Goal: Use online tool/utility: Utilize a website feature to perform a specific function

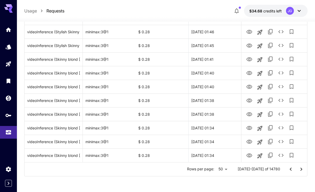
click at [11, 29] on icon "Home" at bounding box center [8, 29] width 5 height 4
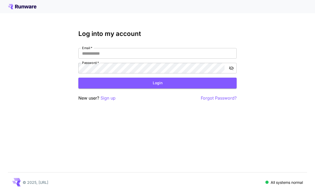
click at [143, 55] on input "Email   *" at bounding box center [157, 53] width 158 height 11
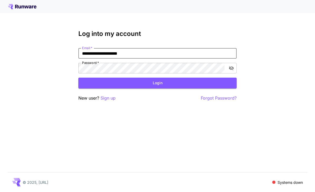
type input "**********"
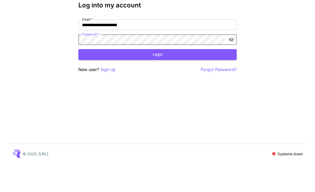
click at [163, 77] on button "Login" at bounding box center [157, 82] width 158 height 11
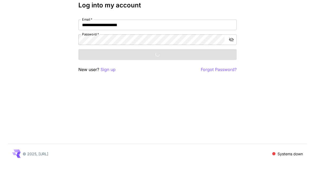
scroll to position [17, 0]
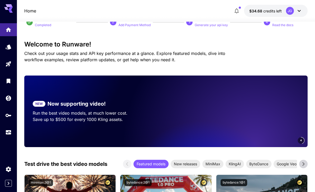
click at [9, 132] on icon "Usage" at bounding box center [8, 133] width 5 height 3
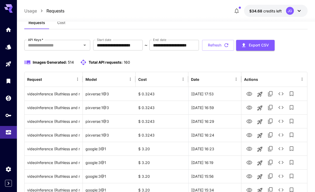
click at [136, 46] on input "**********" at bounding box center [118, 45] width 50 height 11
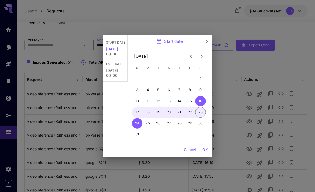
click at [191, 56] on icon "Previous month" at bounding box center [191, 56] width 6 height 6
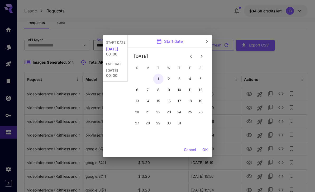
click at [159, 78] on button "1" at bounding box center [158, 79] width 11 height 11
type input "**********"
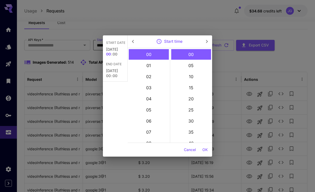
click at [207, 150] on button "OK" at bounding box center [205, 150] width 10 height 10
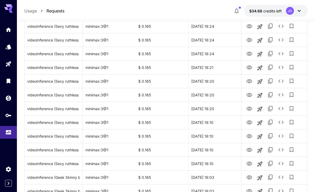
scroll to position [610, 0]
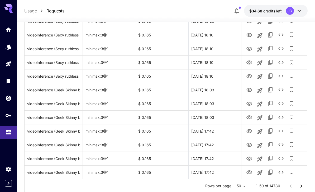
click at [300, 186] on icon "Go to next page" at bounding box center [301, 186] width 6 height 6
click at [299, 186] on icon "Go to next page" at bounding box center [301, 186] width 6 height 6
click at [299, 185] on icon "Go to next page" at bounding box center [301, 186] width 6 height 6
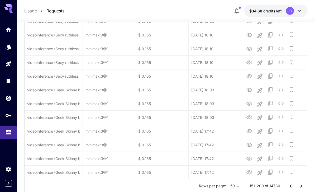
click at [299, 185] on icon "Go to next page" at bounding box center [301, 186] width 6 height 6
click at [298, 186] on icon "Go to next page" at bounding box center [301, 186] width 6 height 6
click at [297, 186] on button "Go to next page" at bounding box center [301, 186] width 11 height 11
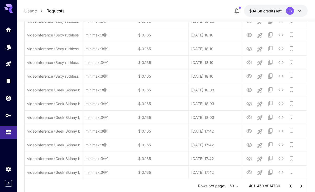
click at [299, 186] on icon "Go to next page" at bounding box center [301, 186] width 6 height 6
click at [298, 184] on icon "Go to next page" at bounding box center [301, 186] width 6 height 6
click at [298, 183] on icon "Go to next page" at bounding box center [301, 186] width 6 height 6
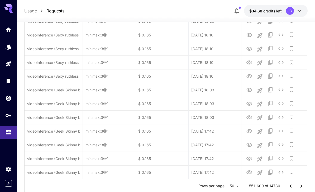
click at [298, 183] on icon "Go to next page" at bounding box center [301, 186] width 6 height 6
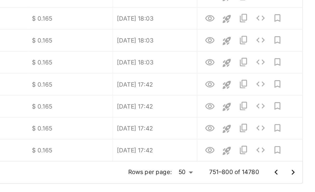
click at [298, 166] on icon "Go to next page" at bounding box center [301, 169] width 6 height 6
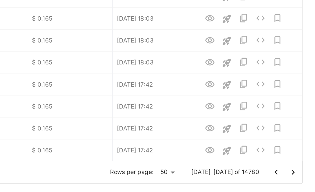
click at [298, 166] on icon "Go to next page" at bounding box center [301, 169] width 6 height 6
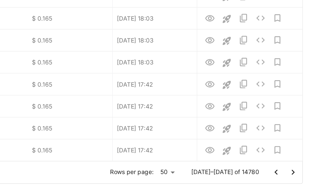
click at [298, 166] on icon "Go to next page" at bounding box center [301, 169] width 6 height 6
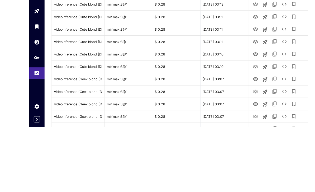
scroll to position [609, 0]
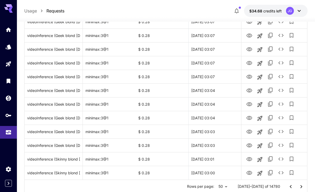
click at [302, 183] on icon "Go to next page" at bounding box center [301, 186] width 6 height 6
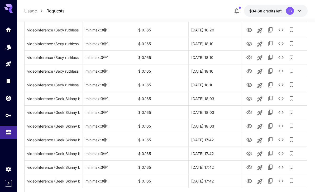
scroll to position [610, 0]
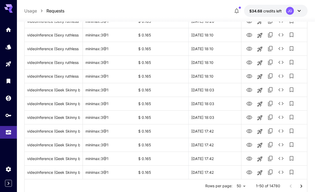
click at [301, 185] on icon "Go to next page" at bounding box center [301, 186] width 6 height 6
click at [301, 185] on icon "Go to next page" at bounding box center [301, 185] width 2 height 3
click at [302, 185] on icon "Go to next page" at bounding box center [301, 186] width 6 height 6
click at [301, 183] on icon "Go to next page" at bounding box center [301, 186] width 6 height 6
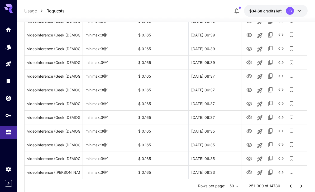
click at [300, 184] on icon "Go to next page" at bounding box center [301, 185] width 2 height 3
click at [298, 186] on icon "Go to next page" at bounding box center [301, 186] width 6 height 6
click at [300, 187] on icon "Go to next page" at bounding box center [301, 186] width 6 height 6
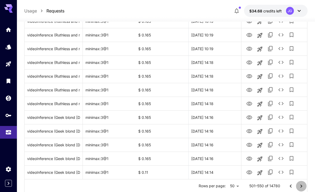
click at [300, 185] on icon "Go to next page" at bounding box center [301, 186] width 6 height 6
click at [299, 188] on icon "Go to next page" at bounding box center [301, 186] width 6 height 6
click at [298, 188] on icon "Go to next page" at bounding box center [301, 186] width 6 height 6
click at [296, 185] on button "Go to next page" at bounding box center [301, 186] width 11 height 11
click at [297, 181] on div at bounding box center [295, 186] width 21 height 11
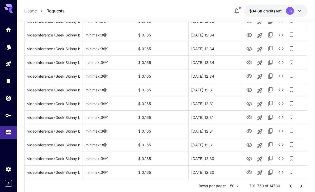
click at [298, 183] on icon "Go to next page" at bounding box center [301, 186] width 6 height 6
click at [300, 182] on button "Go to next page" at bounding box center [301, 186] width 11 height 11
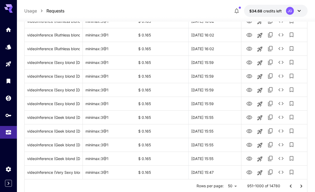
click at [298, 184] on icon "Go to next page" at bounding box center [301, 186] width 6 height 6
click at [297, 183] on button "Go to next page" at bounding box center [301, 186] width 11 height 11
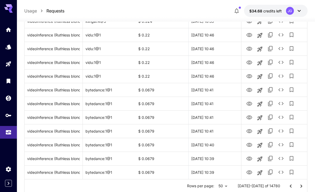
click at [300, 186] on icon "Go to next page" at bounding box center [301, 186] width 6 height 6
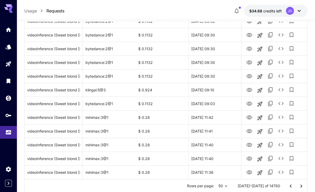
click at [301, 183] on icon "Go to next page" at bounding box center [301, 186] width 6 height 6
click at [301, 182] on button "Go to next page" at bounding box center [301, 186] width 11 height 11
click at [298, 186] on icon "Go to next page" at bounding box center [301, 186] width 6 height 6
click at [298, 184] on icon "Go to next page" at bounding box center [301, 186] width 6 height 6
click at [300, 186] on icon "Go to next page" at bounding box center [301, 186] width 6 height 6
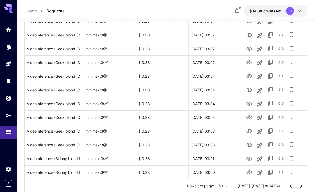
click at [301, 184] on icon "Go to next page" at bounding box center [301, 186] width 6 height 6
click at [251, 172] on icon "View Video" at bounding box center [249, 172] width 6 height 6
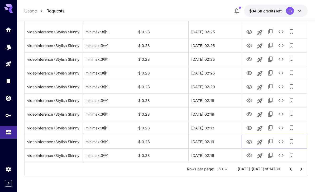
click at [248, 142] on icon "View Video" at bounding box center [249, 141] width 6 height 4
click at [248, 128] on icon "View Video" at bounding box center [249, 128] width 6 height 6
click at [246, 113] on icon "View Video" at bounding box center [249, 114] width 6 height 4
click at [249, 98] on icon "View Video" at bounding box center [249, 100] width 6 height 4
click at [249, 86] on icon "View Video" at bounding box center [249, 87] width 6 height 6
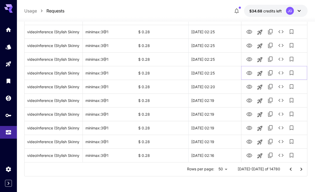
click at [249, 72] on icon "View Video" at bounding box center [249, 73] width 6 height 6
click at [249, 60] on icon "View Video" at bounding box center [249, 59] width 6 height 4
click at [251, 43] on icon "View Video" at bounding box center [249, 45] width 6 height 6
click at [249, 31] on icon "View Video" at bounding box center [249, 32] width 6 height 6
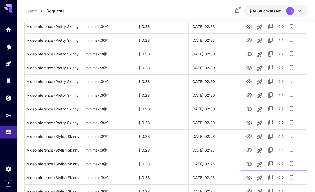
scroll to position [494, 0]
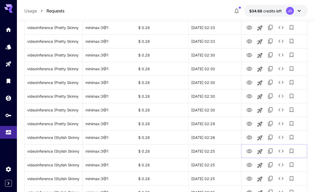
click at [248, 153] on icon "View Video" at bounding box center [249, 151] width 6 height 6
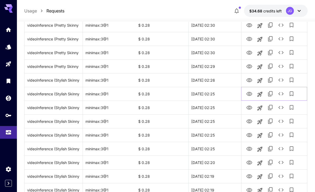
scroll to position [627, 0]
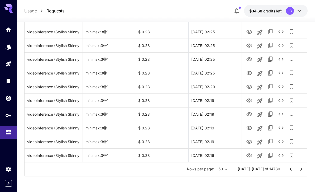
click at [303, 169] on icon "Go to next page" at bounding box center [301, 169] width 6 height 6
click at [300, 170] on icon "Go to next page" at bounding box center [301, 169] width 6 height 6
click at [301, 168] on icon "Go to next page" at bounding box center [301, 168] width 2 height 3
click at [301, 168] on icon "Go to next page" at bounding box center [301, 169] width 6 height 6
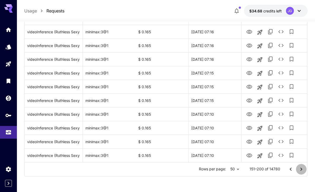
click at [302, 168] on icon "Go to next page" at bounding box center [301, 169] width 6 height 6
click at [301, 169] on icon "Go to next page" at bounding box center [301, 169] width 6 height 6
click at [299, 168] on icon "Go to next page" at bounding box center [301, 169] width 6 height 6
click at [299, 169] on icon "Go to next page" at bounding box center [301, 169] width 6 height 6
click at [298, 168] on icon "Go to next page" at bounding box center [301, 169] width 6 height 6
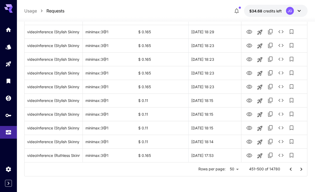
click at [298, 167] on icon "Go to next page" at bounding box center [301, 169] width 6 height 6
click at [298, 168] on icon "Go to next page" at bounding box center [301, 169] width 6 height 6
click at [298, 169] on icon "Go to next page" at bounding box center [301, 169] width 6 height 6
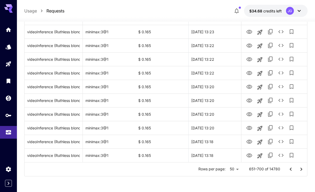
click at [299, 169] on icon "Go to next page" at bounding box center [301, 169] width 6 height 6
click at [298, 169] on icon "Go to next page" at bounding box center [301, 169] width 6 height 6
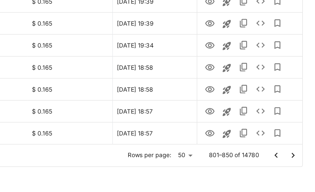
click at [298, 166] on icon "Go to next page" at bounding box center [301, 169] width 6 height 6
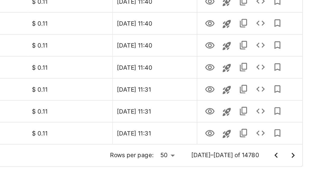
click at [298, 166] on icon "Go to next page" at bounding box center [301, 169] width 6 height 6
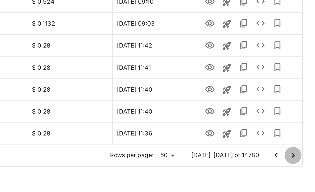
click at [298, 166] on icon "Go to next page" at bounding box center [301, 169] width 6 height 6
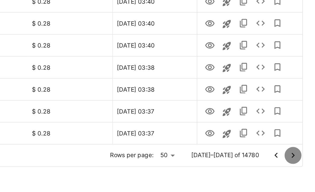
click at [298, 166] on icon "Go to next page" at bounding box center [301, 169] width 6 height 6
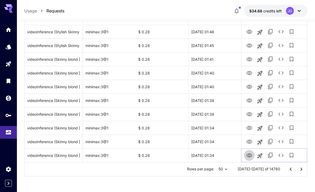
click at [249, 155] on icon "View Video" at bounding box center [249, 155] width 6 height 6
click at [260, 156] on icon "Launch in playground" at bounding box center [259, 155] width 5 height 5
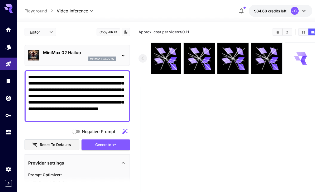
click at [110, 143] on div "Generate" at bounding box center [105, 144] width 48 height 11
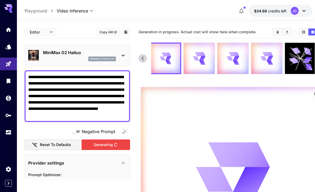
click at [94, 144] on div "Generating" at bounding box center [105, 144] width 48 height 11
click at [8, 133] on icon "Usage" at bounding box center [8, 133] width 5 height 3
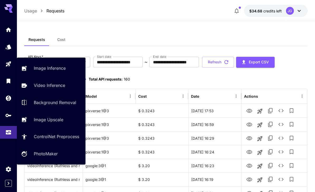
click at [7, 63] on icon "Playground" at bounding box center [8, 63] width 5 height 5
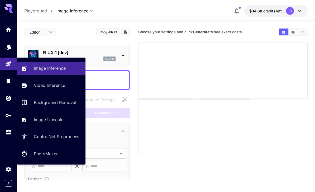
click at [43, 87] on p "Video Inference" at bounding box center [49, 85] width 31 height 6
type input "**********"
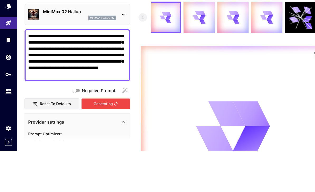
scroll to position [41, 0]
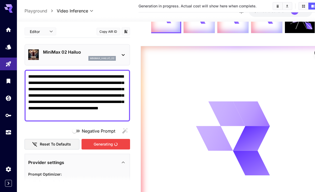
click at [114, 145] on div "Generating" at bounding box center [105, 144] width 48 height 11
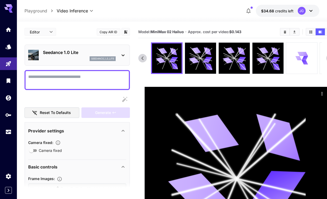
click at [8, 131] on icon "Usage" at bounding box center [8, 132] width 6 height 6
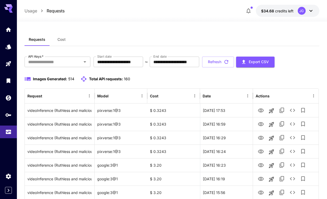
click at [140, 62] on input "**********" at bounding box center [119, 62] width 50 height 11
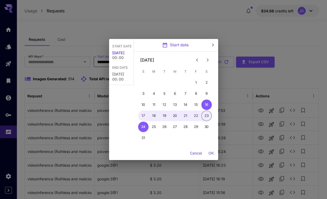
click at [199, 56] on button "Previous month" at bounding box center [197, 60] width 11 height 11
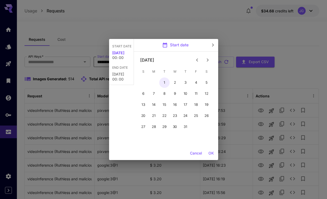
click at [166, 80] on button "1" at bounding box center [164, 82] width 11 height 11
type input "**********"
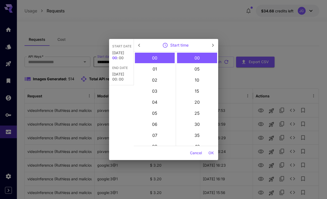
click at [212, 150] on button "OK" at bounding box center [211, 153] width 10 height 10
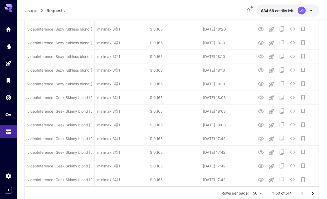
scroll to position [602, 0]
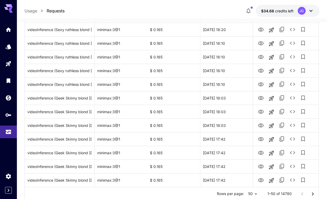
click at [311, 191] on icon "Go to next page" at bounding box center [313, 194] width 6 height 6
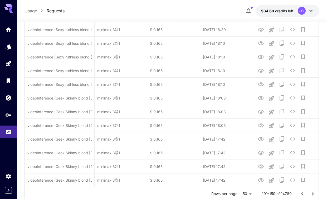
click at [309, 191] on button "Go to next page" at bounding box center [313, 194] width 11 height 11
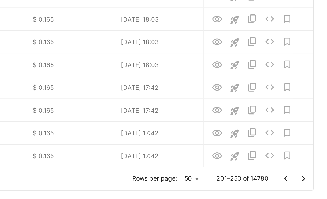
click at [310, 173] on icon "Go to next page" at bounding box center [313, 176] width 6 height 6
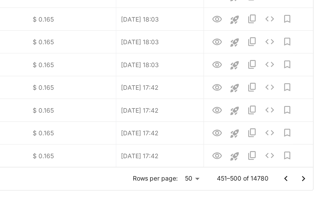
click at [310, 173] on icon "Go to next page" at bounding box center [313, 176] width 6 height 6
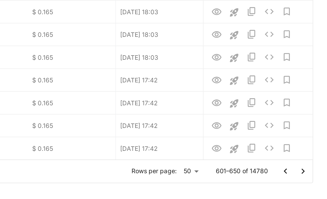
click at [309, 173] on icon "Go to next page" at bounding box center [312, 176] width 6 height 6
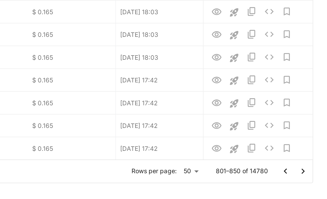
click at [309, 173] on icon "Go to next page" at bounding box center [312, 176] width 6 height 6
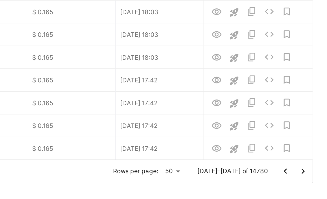
click at [309, 173] on icon "Go to next page" at bounding box center [312, 176] width 6 height 6
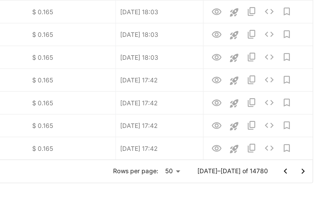
click at [309, 173] on icon "Go to next page" at bounding box center [312, 176] width 6 height 6
click at [311, 175] on icon "Go to next page" at bounding box center [312, 176] width 2 height 3
click at [299, 173] on icon "Go to previous page" at bounding box center [302, 176] width 6 height 6
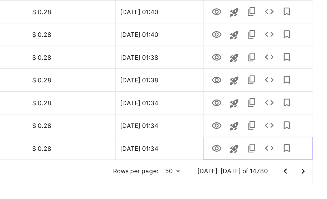
click at [268, 160] on icon "Launch in playground" at bounding box center [271, 163] width 6 height 6
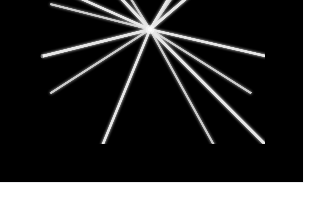
type textarea "**********"
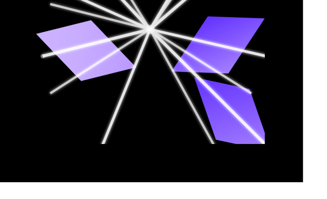
type input "**********"
type input "***"
type input "*"
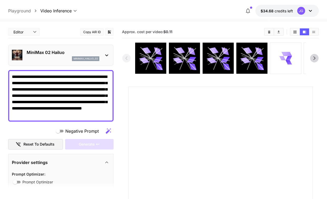
click at [103, 57] on div "MiniMax 02 Hailuo minimax_hailuo_02" at bounding box center [61, 55] width 98 height 16
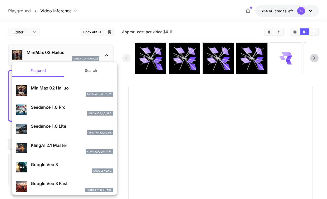
click at [67, 183] on p "Google Veo 3 Fast" at bounding box center [72, 184] width 82 height 6
type input "**********"
type input "****"
type input "***"
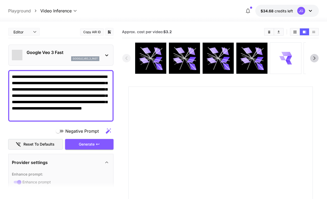
type input "*"
click at [86, 144] on div "Generate" at bounding box center [89, 144] width 48 height 11
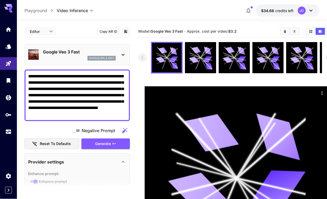
scroll to position [1, 0]
click at [6, 132] on icon "Usage" at bounding box center [8, 133] width 5 height 3
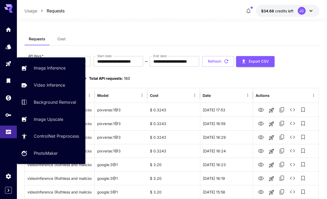
click at [9, 63] on icon "Playground" at bounding box center [8, 63] width 5 height 5
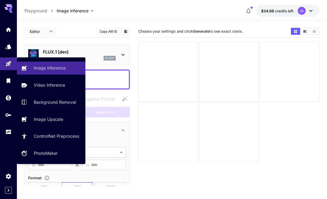
click at [39, 86] on p "Video Inference" at bounding box center [49, 85] width 31 height 6
type input "**********"
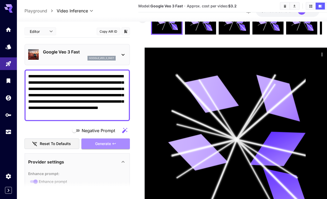
click at [98, 144] on div "Generate" at bounding box center [105, 144] width 48 height 11
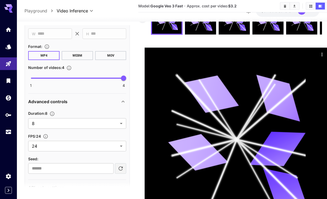
scroll to position [257, 0]
click at [119, 123] on body "**********" at bounding box center [163, 104] width 327 height 287
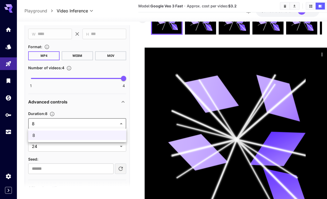
click at [109, 135] on span "8" at bounding box center [77, 135] width 90 height 6
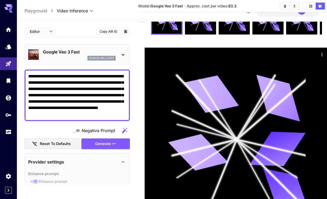
scroll to position [0, 0]
click at [90, 116] on textarea "**********" at bounding box center [77, 95] width 98 height 44
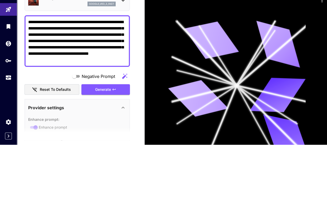
scroll to position [88, 0]
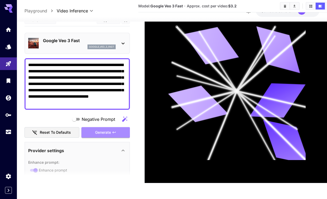
type textarea "**********"
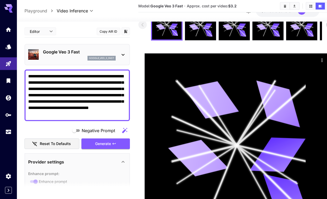
scroll to position [0, 0]
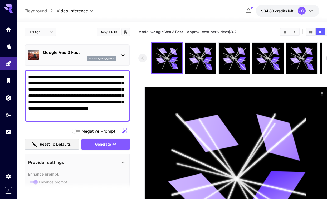
click at [123, 52] on icon at bounding box center [123, 55] width 6 height 6
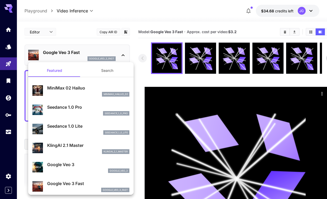
click at [78, 107] on p "Seedance 1.0 Pro" at bounding box center [88, 107] width 82 height 6
type input "**********"
type input "***"
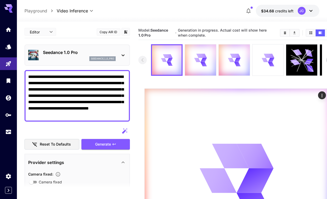
click at [268, 61] on icon at bounding box center [268, 60] width 12 height 12
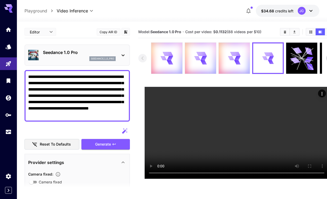
click at [268, 106] on video at bounding box center [237, 133] width 184 height 92
click at [234, 138] on video at bounding box center [237, 133] width 184 height 92
click at [271, 110] on video at bounding box center [237, 133] width 184 height 92
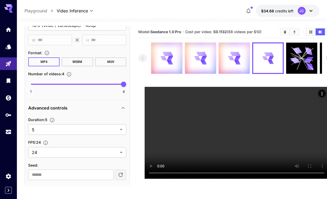
scroll to position [233, 0]
click at [123, 127] on body "**********" at bounding box center [163, 120] width 327 height 241
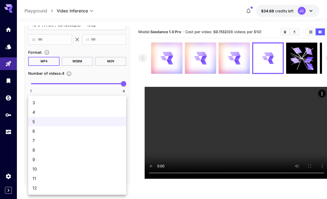
click at [54, 189] on span "12" at bounding box center [77, 188] width 90 height 6
type input "**"
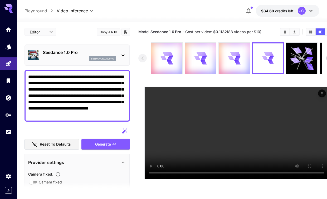
scroll to position [0, 0]
click at [110, 144] on div "Generate" at bounding box center [105, 144] width 48 height 11
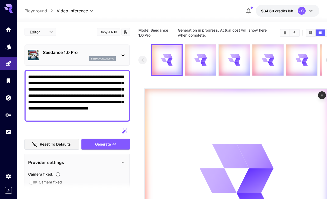
click at [8, 133] on icon "Usage" at bounding box center [8, 133] width 5 height 3
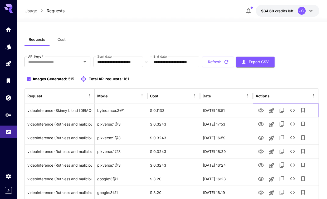
click at [259, 115] on button "View Video" at bounding box center [261, 110] width 11 height 11
click at [261, 111] on icon "View Video" at bounding box center [261, 111] width 6 height 6
click at [234, 62] on button "Refresh" at bounding box center [218, 62] width 32 height 11
click at [12, 65] on link at bounding box center [8, 63] width 17 height 13
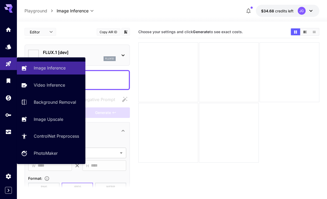
type input "**********"
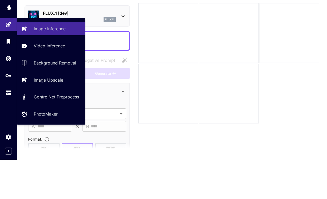
click at [44, 82] on p "Video Inference" at bounding box center [49, 85] width 31 height 6
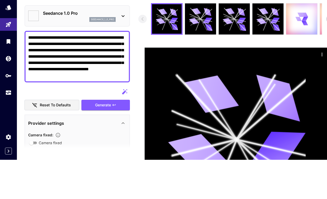
type input "**********"
type input "*"
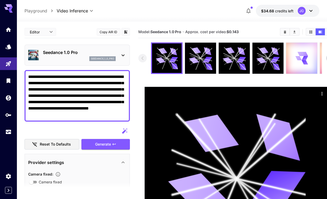
click at [295, 64] on div at bounding box center [301, 58] width 31 height 31
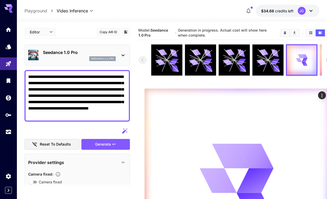
scroll to position [3, 0]
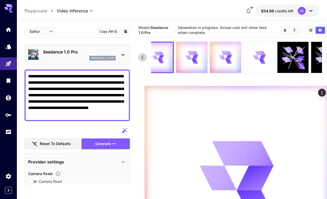
click at [261, 60] on icon at bounding box center [262, 61] width 7 height 7
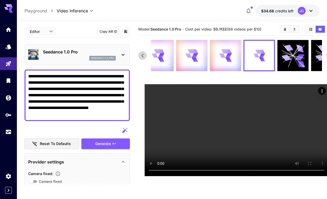
click at [235, 133] on video at bounding box center [237, 130] width 184 height 92
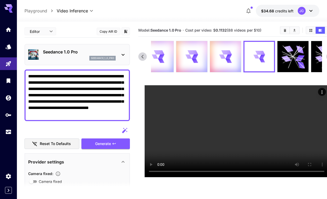
scroll to position [1, 0]
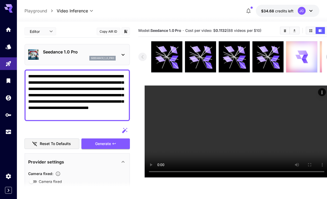
click at [10, 134] on link at bounding box center [8, 132] width 17 height 13
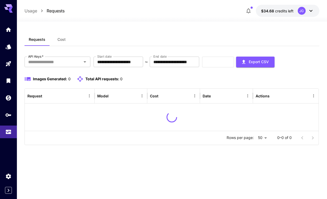
scroll to position [17, 0]
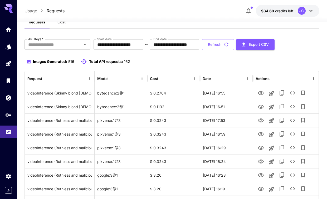
click at [9, 65] on icon "Playground" at bounding box center [8, 64] width 6 height 6
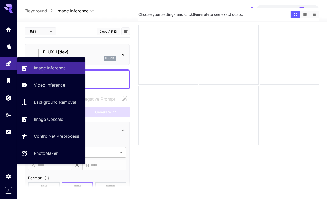
type input "**********"
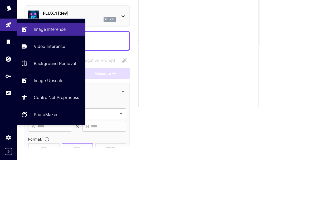
click at [43, 82] on p "Video Inference" at bounding box center [49, 85] width 31 height 6
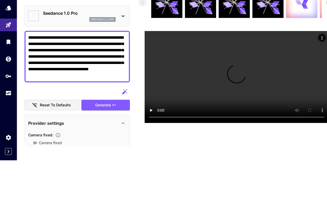
type input "**********"
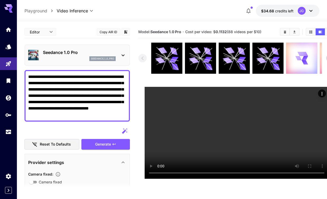
click at [238, 143] on video at bounding box center [237, 133] width 184 height 92
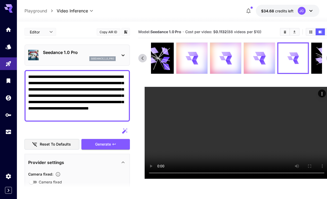
click at [262, 59] on icon at bounding box center [262, 58] width 6 height 4
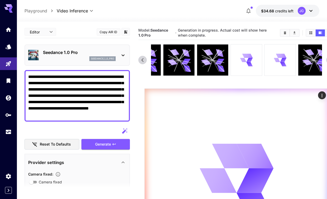
click at [244, 61] on icon at bounding box center [246, 60] width 12 height 12
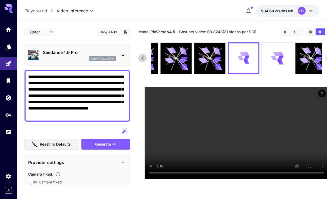
click at [237, 178] on video at bounding box center [237, 133] width 184 height 92
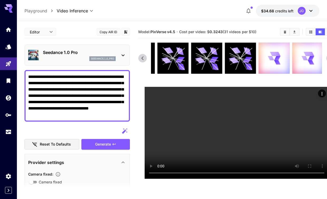
click at [271, 58] on icon at bounding box center [271, 58] width 6 height 4
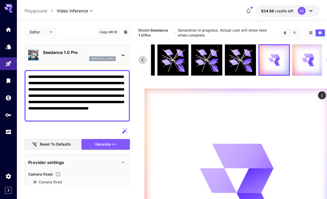
click at [120, 54] on icon at bounding box center [123, 55] width 6 height 6
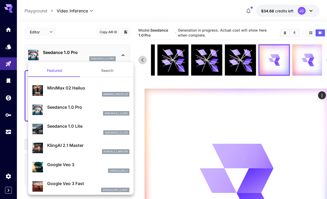
click at [88, 85] on p "MiniMax 02 Hailuo" at bounding box center [88, 88] width 82 height 6
type input "**********"
type input "***"
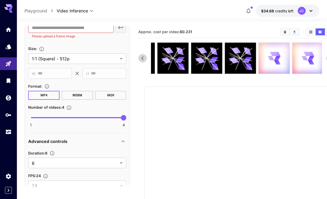
scroll to position [199, 0]
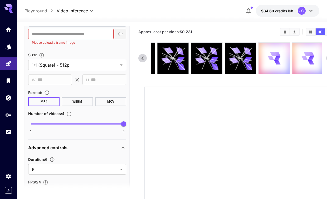
click at [117, 169] on body "**********" at bounding box center [163, 143] width 327 height 287
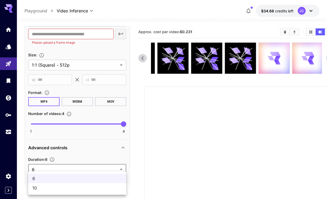
click at [106, 190] on span "10" at bounding box center [77, 188] width 90 height 6
type input "**"
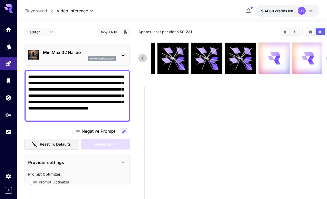
scroll to position [0, 0]
click at [119, 53] on div "MiniMax 02 Hailuo minimax_hailuo_02" at bounding box center [77, 55] width 98 height 16
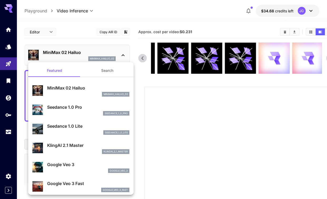
click at [85, 184] on p "Google Veo 3 Fast" at bounding box center [88, 184] width 82 height 6
type input "**********"
type input "****"
type input "***"
type input "*"
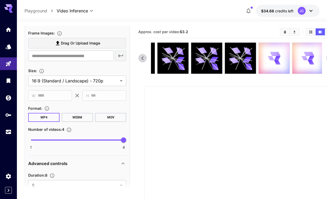
scroll to position [198, 0]
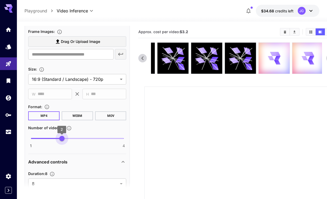
type input "*"
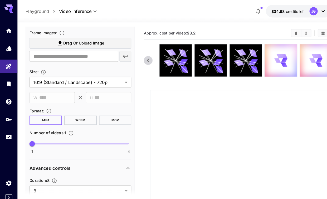
click at [269, 60] on icon at bounding box center [267, 58] width 6 height 7
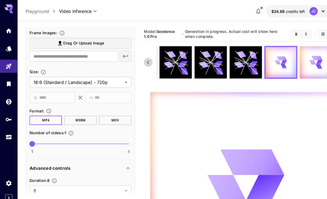
click at [300, 63] on icon at bounding box center [304, 60] width 12 height 12
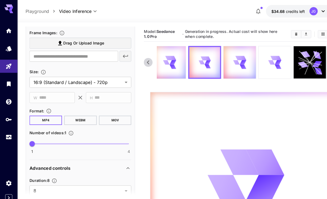
click at [259, 61] on icon at bounding box center [264, 60] width 12 height 12
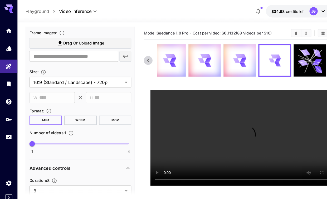
click at [264, 61] on icon at bounding box center [264, 58] width 12 height 12
click at [9, 133] on icon "Usage" at bounding box center [8, 132] width 6 height 6
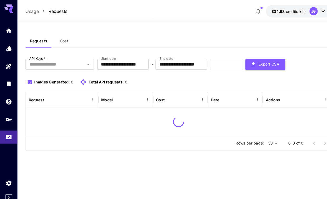
click at [9, 31] on icon "Home" at bounding box center [8, 30] width 6 height 6
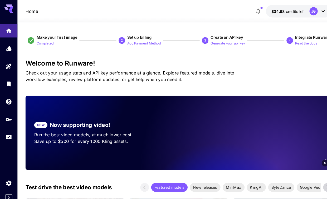
click at [7, 132] on icon "Usage" at bounding box center [8, 133] width 5 height 3
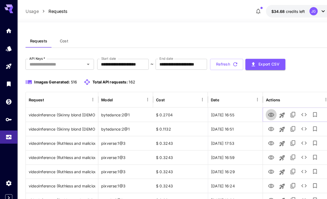
click at [260, 111] on icon "View Video" at bounding box center [261, 111] width 6 height 4
click at [272, 112] on icon "Launch in playground" at bounding box center [271, 111] width 6 height 6
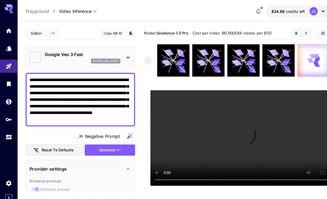
type input "**********"
type input "***"
type input "*"
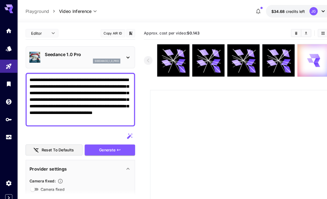
click at [124, 54] on icon at bounding box center [123, 55] width 6 height 6
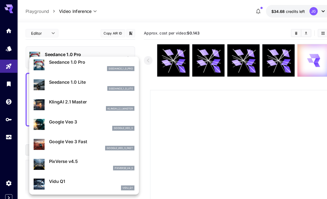
scroll to position [39, 0]
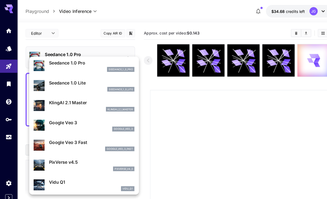
click at [87, 142] on div "google_veo_3_fast" at bounding box center [88, 143] width 82 height 5
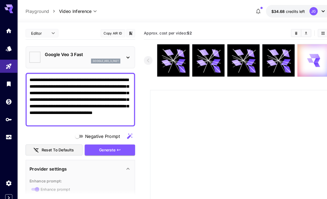
type input "**********"
type input "****"
type input "***"
type input "*"
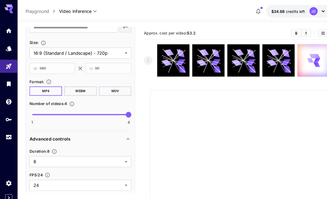
scroll to position [226, 0]
type input "*"
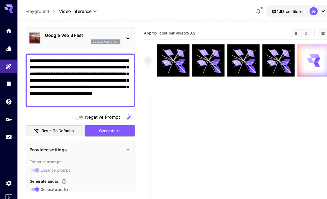
scroll to position [23, 0]
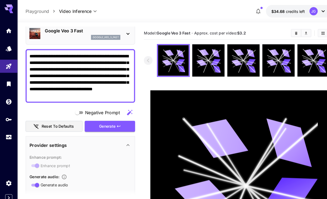
click at [7, 132] on icon "Usage" at bounding box center [8, 133] width 5 height 3
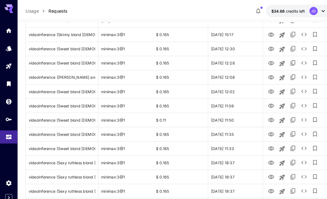
scroll to position [255, 0]
click at [270, 146] on icon "Launch in playground" at bounding box center [271, 143] width 6 height 6
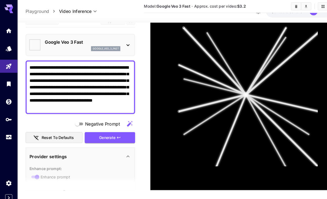
type textarea "**********"
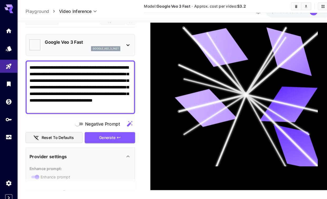
type input "**********"
type input "***"
type input "*"
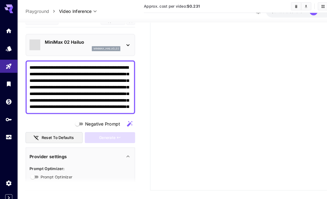
scroll to position [79, 0]
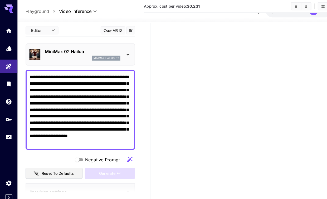
click at [120, 50] on icon at bounding box center [123, 53] width 6 height 6
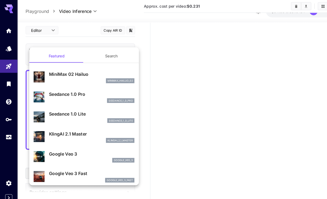
click at [85, 169] on p "Google Veo 3 Fast" at bounding box center [88, 167] width 82 height 6
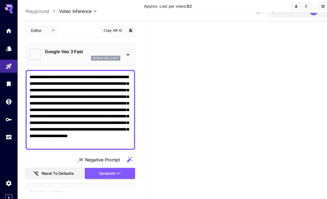
type input "**********"
type input "****"
type input "***"
type input "*"
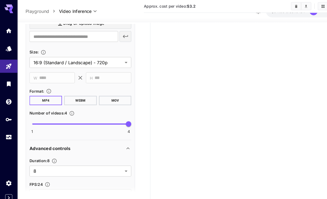
scroll to position [239, 0]
type input "*"
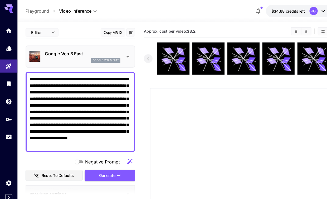
scroll to position [0, 0]
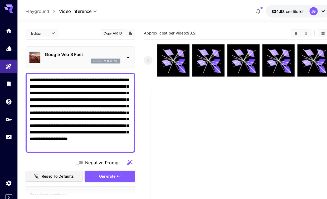
click at [109, 169] on div "Generate" at bounding box center [105, 169] width 48 height 11
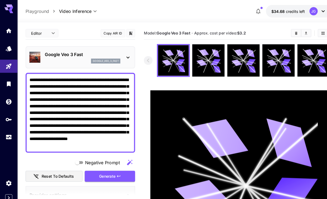
click at [55, 76] on textarea "**********" at bounding box center [77, 109] width 98 height 70
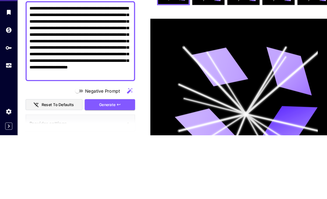
click at [58, 74] on textarea "**********" at bounding box center [77, 109] width 98 height 70
click at [84, 74] on textarea "**********" at bounding box center [77, 109] width 98 height 70
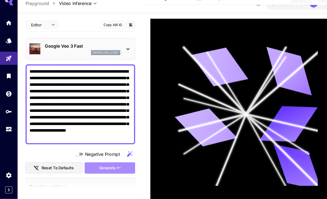
type textarea "**********"
click at [96, 164] on div "Generate" at bounding box center [105, 169] width 48 height 11
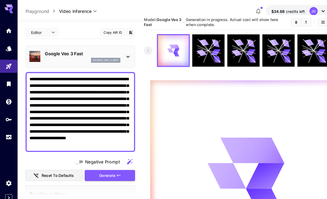
scroll to position [0, 0]
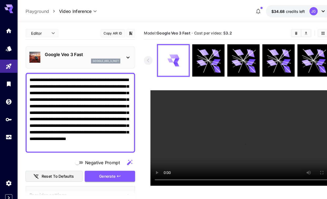
click at [148, 90] on video at bounding box center [237, 133] width 184 height 92
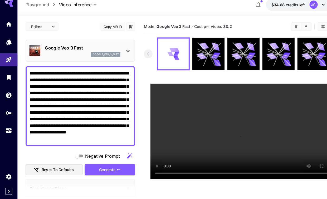
click at [7, 129] on icon "Usage" at bounding box center [8, 132] width 6 height 6
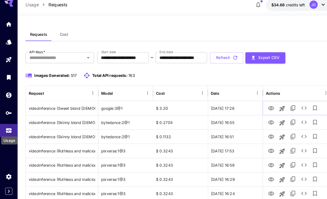
click at [260, 109] on icon "View Video" at bounding box center [261, 111] width 6 height 4
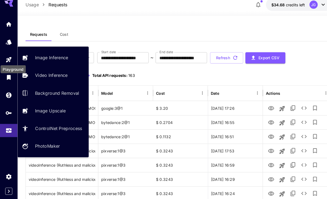
click at [40, 76] on p "Video Inference" at bounding box center [49, 79] width 31 height 6
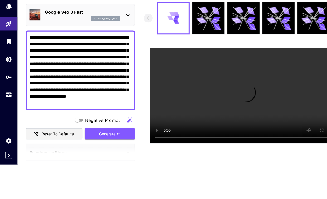
scroll to position [33, 0]
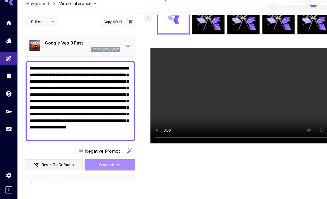
click at [96, 161] on div "Generate" at bounding box center [105, 166] width 48 height 11
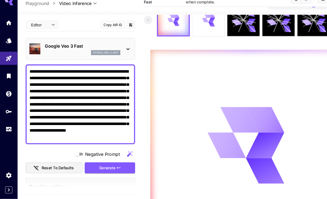
click at [9, 132] on icon "Usage" at bounding box center [8, 133] width 5 height 3
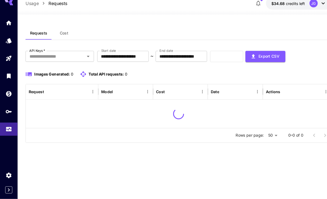
scroll to position [17, 0]
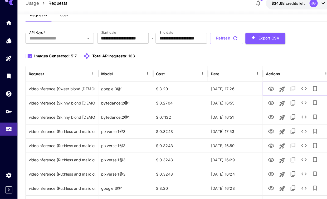
click at [260, 90] on icon "View Video" at bounding box center [261, 93] width 6 height 6
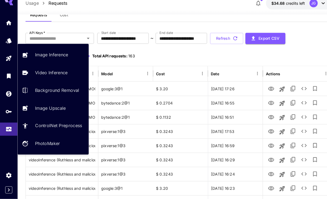
click at [46, 74] on p "Video Inference" at bounding box center [49, 77] width 31 height 6
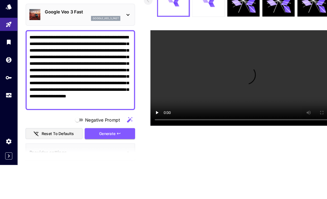
scroll to position [50, 0]
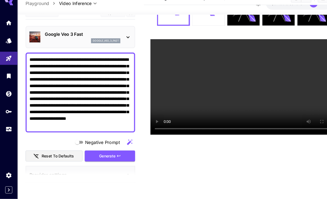
click at [8, 130] on icon "Usage" at bounding box center [8, 131] width 5 height 3
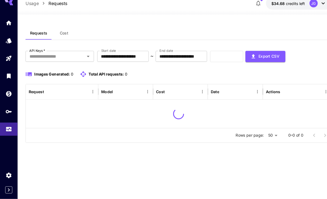
scroll to position [17, 0]
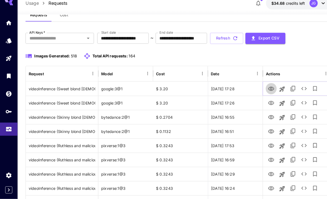
click at [260, 90] on icon "View Video" at bounding box center [261, 93] width 6 height 6
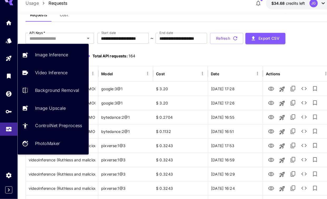
click at [46, 74] on p "Video Inference" at bounding box center [49, 77] width 31 height 6
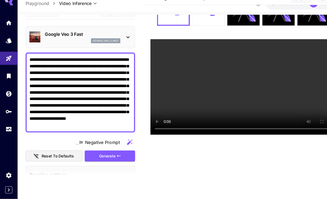
click at [123, 40] on icon at bounding box center [123, 43] width 6 height 6
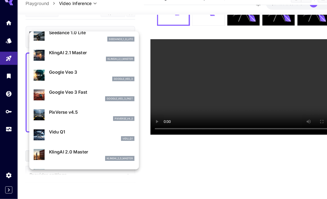
scroll to position [66, 0]
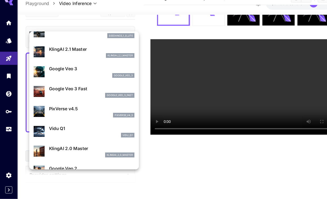
click at [58, 116] on div "pixverse_v4_5" at bounding box center [88, 118] width 82 height 5
type input "**********"
type input "***"
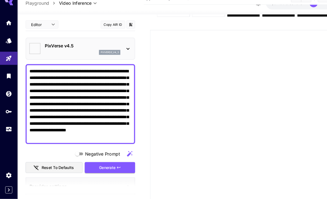
type input "**********"
type input "****"
type input "*"
type input "******"
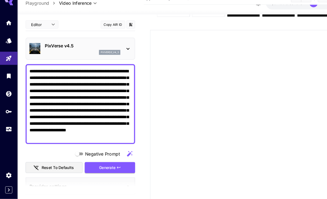
scroll to position [0, 0]
click at [100, 164] on div "Generate" at bounding box center [105, 169] width 48 height 11
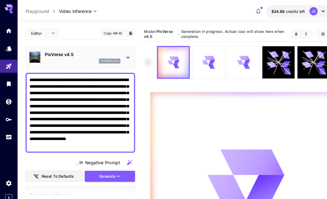
click at [7, 132] on icon "Usage" at bounding box center [8, 133] width 5 height 3
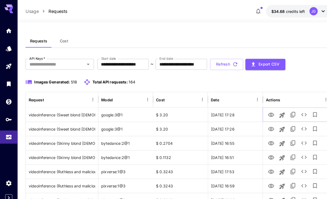
click at [262, 111] on icon "View Video" at bounding box center [261, 111] width 6 height 6
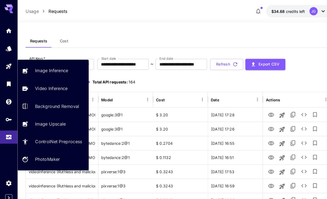
click at [46, 86] on p "Video Inference" at bounding box center [49, 85] width 31 height 6
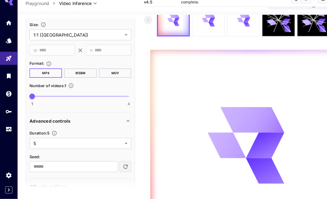
scroll to position [332, 0]
click at [120, 140] on body "**********" at bounding box center [163, 111] width 327 height 289
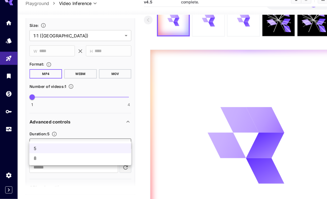
click at [81, 118] on div at bounding box center [163, 99] width 327 height 199
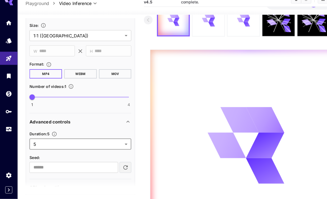
type input "*"
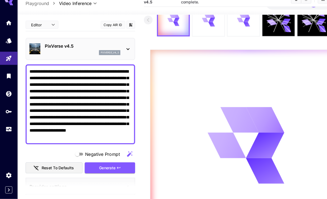
scroll to position [0, 0]
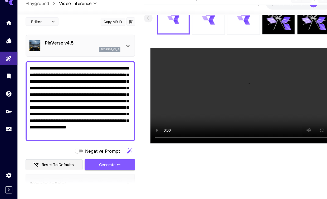
click at [202, 23] on icon at bounding box center [200, 25] width 12 height 12
click at [7, 129] on icon "Usage" at bounding box center [8, 132] width 6 height 6
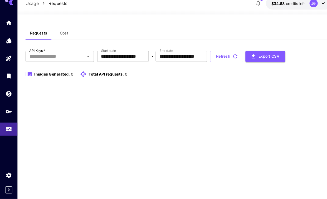
scroll to position [17, 0]
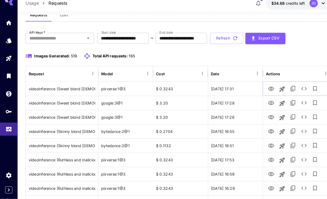
click at [261, 90] on icon "View Video" at bounding box center [261, 93] width 6 height 6
click at [8, 61] on icon "Playground" at bounding box center [8, 64] width 6 height 6
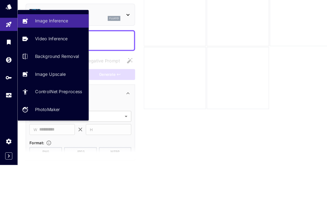
click at [46, 74] on p "Video Inference" at bounding box center [49, 77] width 31 height 6
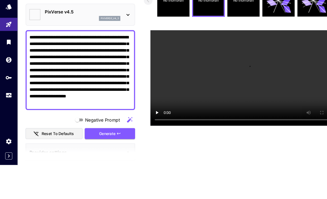
type input "**********"
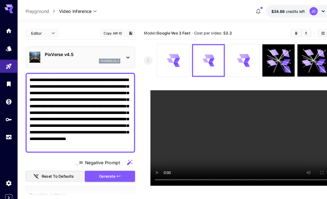
click at [10, 133] on icon "Usage" at bounding box center [8, 132] width 6 height 6
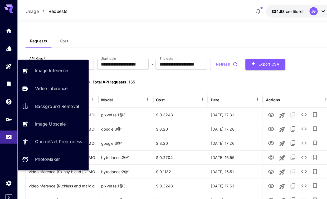
click at [43, 85] on p "Video Inference" at bounding box center [49, 85] width 31 height 6
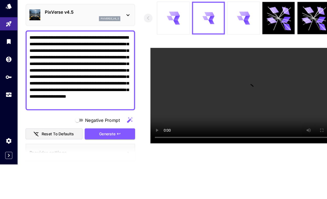
scroll to position [33, 0]
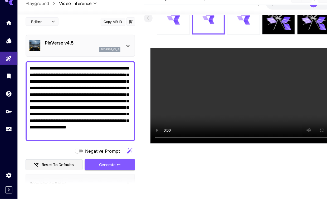
click at [125, 50] on icon at bounding box center [123, 52] width 6 height 6
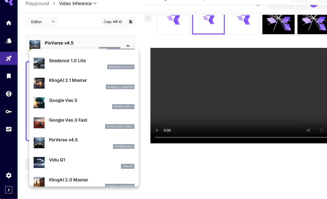
scroll to position [52, 0]
click at [64, 120] on p "Google Veo 3 Fast" at bounding box center [88, 123] width 82 height 6
type input "**********"
type input "****"
type input "***"
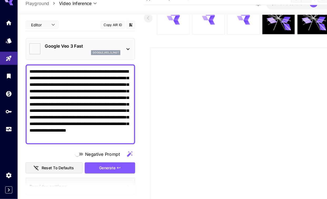
type input "*"
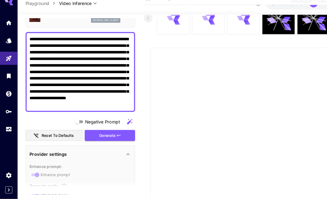
scroll to position [31, 0]
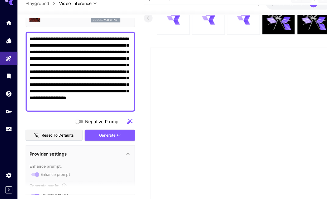
click at [102, 133] on div "Generate" at bounding box center [105, 138] width 48 height 11
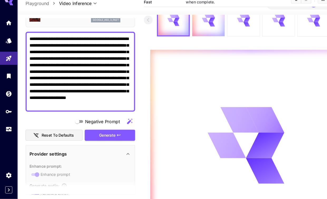
click at [7, 132] on icon "Usage" at bounding box center [8, 133] width 5 height 3
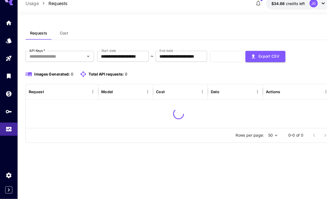
scroll to position [17, 0]
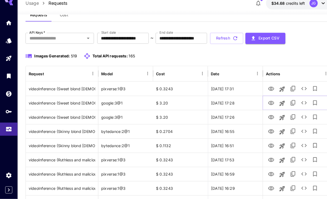
click at [262, 105] on icon "View Video" at bounding box center [261, 107] width 6 height 4
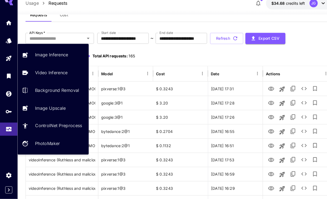
click at [44, 74] on p "Video Inference" at bounding box center [49, 77] width 31 height 6
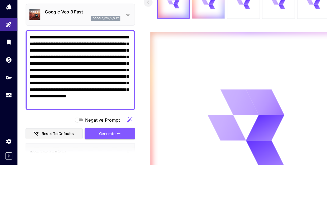
scroll to position [50, 0]
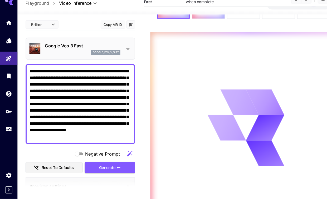
click at [57, 73] on textarea "**********" at bounding box center [77, 108] width 98 height 70
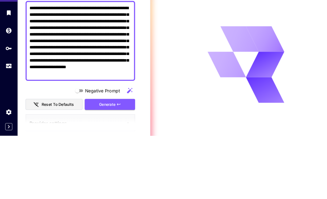
scroll to position [97, 0]
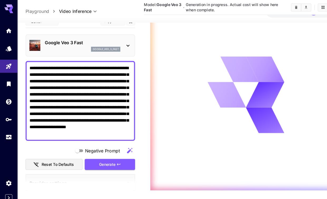
click at [47, 62] on textarea "**********" at bounding box center [77, 97] width 98 height 70
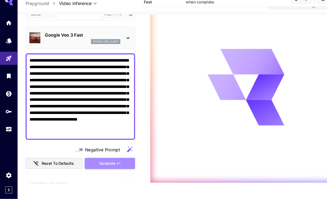
type textarea "**********"
click at [110, 159] on div "Generate" at bounding box center [105, 164] width 48 height 11
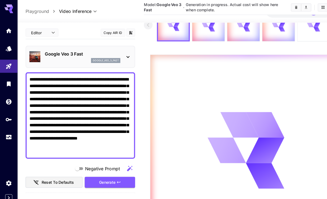
scroll to position [0, 0]
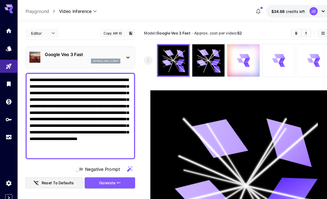
click at [272, 60] on icon at bounding box center [271, 58] width 6 height 4
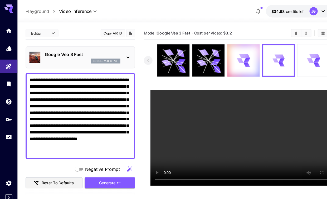
click at [299, 61] on icon at bounding box center [302, 58] width 12 height 12
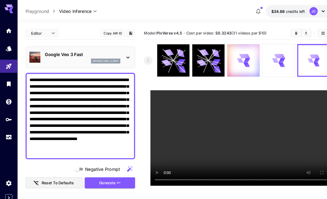
click at [121, 55] on icon at bounding box center [123, 55] width 6 height 6
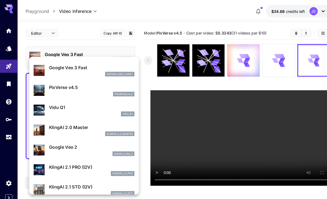
scroll to position [111, 0]
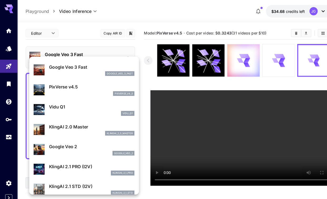
click at [94, 105] on p "Vidu Q1" at bounding box center [88, 103] width 82 height 6
type input "**********"
type input "****"
type input "**********"
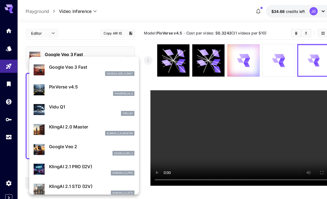
type input "****"
type input "*"
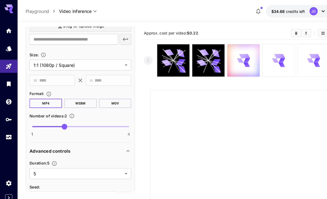
scroll to position [291, 0]
type input "*"
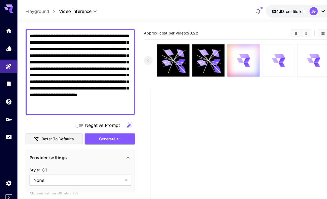
scroll to position [42, 0]
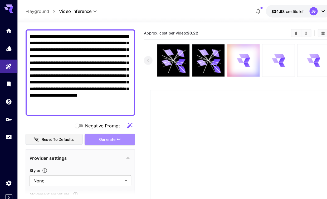
click at [111, 135] on div "Generate" at bounding box center [105, 134] width 48 height 11
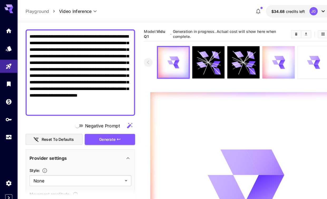
click at [8, 133] on icon "Usage" at bounding box center [8, 132] width 6 height 6
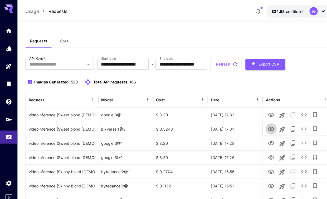
click at [261, 124] on icon "View Video" at bounding box center [261, 124] width 6 height 6
click at [261, 112] on icon "View Video" at bounding box center [261, 111] width 6 height 4
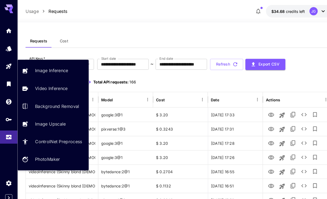
click at [44, 85] on p "Video Inference" at bounding box center [49, 85] width 31 height 6
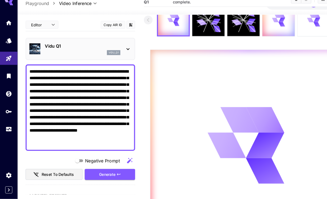
click at [121, 52] on icon at bounding box center [123, 55] width 6 height 6
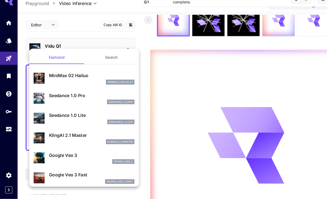
click at [86, 135] on p "KlingAI 2.1 Master" at bounding box center [88, 138] width 82 height 6
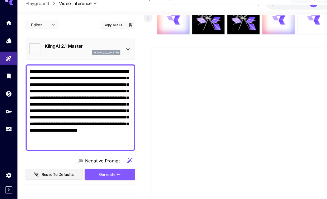
type input "**********"
type input "****"
click at [111, 170] on div "Generate" at bounding box center [105, 175] width 48 height 11
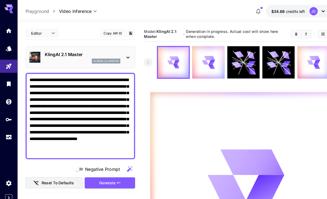
click at [7, 135] on link at bounding box center [8, 132] width 17 height 13
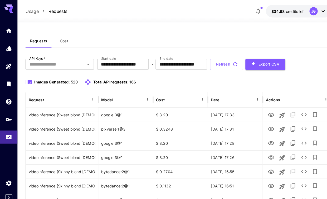
click at [131, 64] on input "**********" at bounding box center [119, 62] width 50 height 11
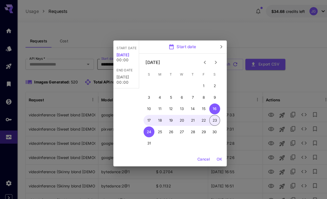
click at [199, 59] on icon "Previous month" at bounding box center [197, 60] width 6 height 6
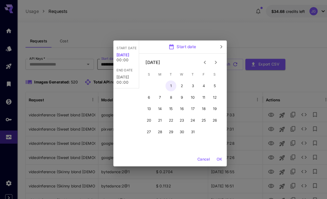
click at [165, 81] on button "1" at bounding box center [164, 82] width 11 height 11
type input "**********"
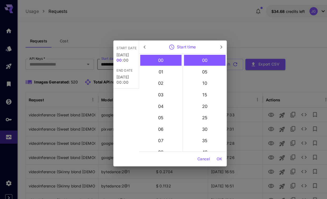
click at [212, 152] on button "OK" at bounding box center [211, 153] width 10 height 10
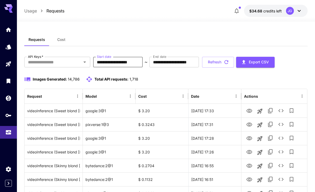
click at [234, 64] on button "Refresh" at bounding box center [218, 62] width 32 height 11
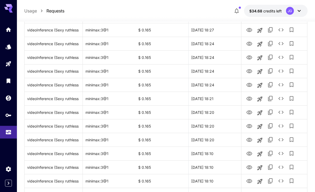
scroll to position [610, 0]
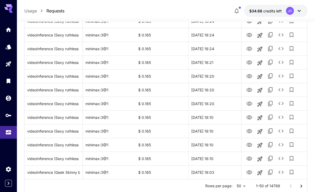
click at [300, 187] on icon "Go to next page" at bounding box center [301, 186] width 6 height 6
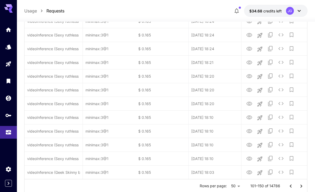
click at [301, 186] on icon "Go to next page" at bounding box center [301, 186] width 6 height 6
click at [300, 186] on icon "Go to next page" at bounding box center [301, 186] width 6 height 6
click at [300, 185] on icon "Go to next page" at bounding box center [301, 186] width 6 height 6
click at [298, 183] on icon "Go to next page" at bounding box center [301, 186] width 6 height 6
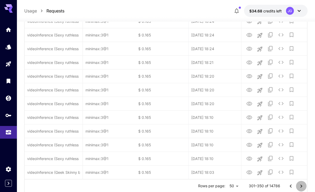
scroll to position [627, 0]
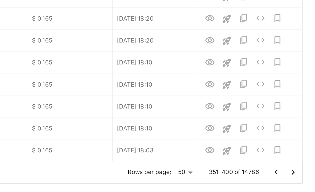
click at [300, 167] on icon "Go to next page" at bounding box center [301, 168] width 2 height 3
click at [298, 166] on icon "Go to next page" at bounding box center [301, 169] width 6 height 6
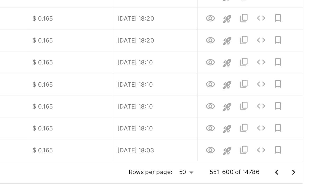
click at [298, 166] on icon "Go to next page" at bounding box center [301, 169] width 6 height 6
click at [296, 164] on button "Go to next page" at bounding box center [301, 169] width 11 height 11
click at [298, 166] on icon "Go to next page" at bounding box center [301, 169] width 6 height 6
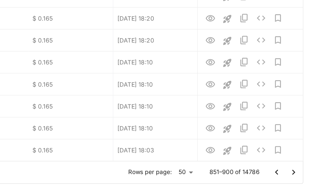
click at [298, 166] on icon "Go to next page" at bounding box center [301, 169] width 6 height 6
click at [296, 164] on button "Go to next page" at bounding box center [301, 169] width 11 height 11
click at [298, 166] on icon "Go to next page" at bounding box center [301, 169] width 6 height 6
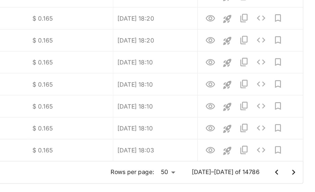
click at [298, 166] on icon "Go to next page" at bounding box center [301, 169] width 6 height 6
click at [296, 164] on button "Go to next page" at bounding box center [301, 169] width 11 height 11
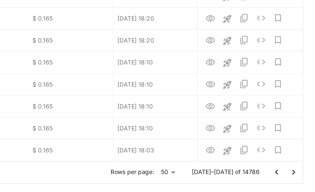
click at [296, 164] on button "Go to next page" at bounding box center [301, 169] width 11 height 11
click at [298, 166] on icon "Go to next page" at bounding box center [301, 169] width 6 height 6
click at [287, 166] on icon "Go to previous page" at bounding box center [290, 169] width 6 height 6
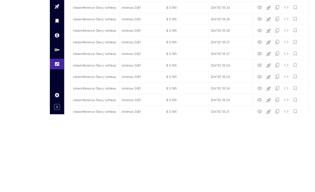
scroll to position [610, 0]
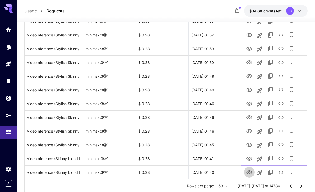
click at [250, 173] on icon "View Video" at bounding box center [249, 172] width 6 height 6
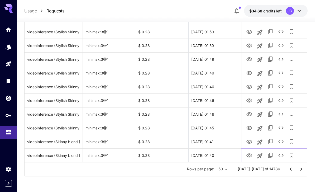
click at [282, 156] on icon "See details" at bounding box center [280, 154] width 5 height 3
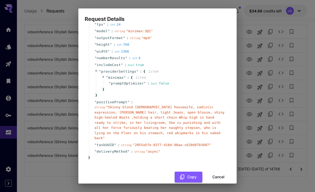
scroll to position [30, 0]
click at [221, 172] on button "Cancel" at bounding box center [218, 177] width 24 height 11
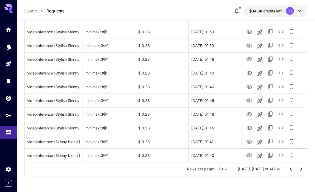
click at [249, 140] on icon "View Video" at bounding box center [249, 141] width 6 height 4
click at [249, 130] on icon "View Video" at bounding box center [249, 128] width 6 height 6
click at [249, 46] on icon "View Video" at bounding box center [249, 45] width 6 height 6
click at [248, 102] on icon "View Video" at bounding box center [249, 100] width 6 height 6
click at [250, 85] on icon "View Video" at bounding box center [249, 87] width 6 height 6
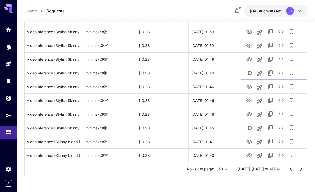
click at [248, 72] on icon "View Video" at bounding box center [249, 73] width 6 height 4
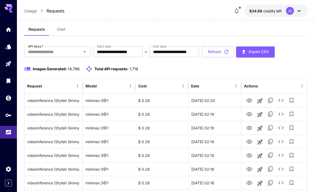
scroll to position [0, 0]
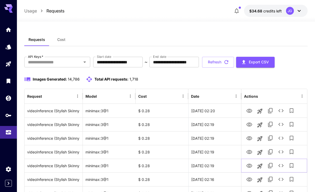
click at [250, 166] on icon "View Video" at bounding box center [249, 165] width 6 height 6
click at [250, 140] on icon "View Video" at bounding box center [249, 138] width 6 height 6
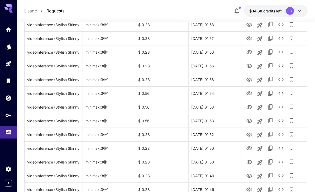
scroll to position [610, 0]
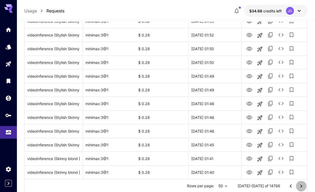
click at [300, 186] on icon "Go to next page" at bounding box center [301, 186] width 6 height 6
click at [250, 172] on icon "View Video" at bounding box center [249, 172] width 6 height 4
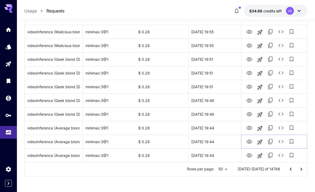
click at [250, 144] on icon "View Video" at bounding box center [249, 141] width 6 height 6
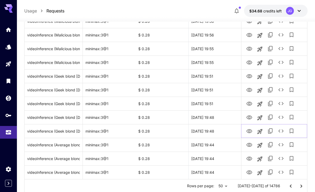
click at [250, 130] on icon "View Video" at bounding box center [249, 131] width 6 height 6
click at [249, 116] on icon "View Video" at bounding box center [249, 117] width 6 height 4
click at [281, 117] on icon "See details" at bounding box center [280, 117] width 6 height 6
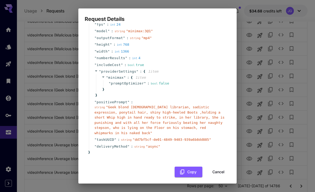
scroll to position [30, 0]
click at [219, 173] on button "Cancel" at bounding box center [218, 172] width 24 height 11
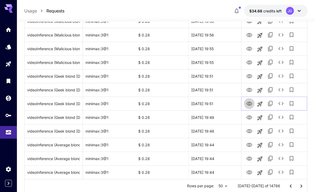
click at [251, 104] on icon "View Video" at bounding box center [249, 103] width 6 height 4
click at [282, 103] on icon "See details" at bounding box center [280, 103] width 6 height 6
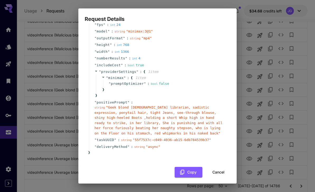
click at [220, 169] on button "Cancel" at bounding box center [218, 172] width 24 height 11
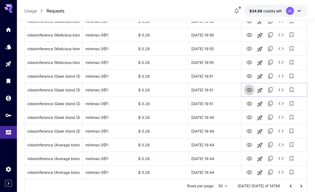
click at [251, 90] on icon "View Video" at bounding box center [249, 90] width 6 height 4
click at [250, 78] on icon "View Video" at bounding box center [249, 76] width 6 height 6
click at [251, 62] on icon "View Video" at bounding box center [249, 62] width 6 height 6
click at [250, 48] on icon "View Video" at bounding box center [249, 49] width 6 height 4
click at [250, 36] on icon "View Video" at bounding box center [249, 35] width 6 height 6
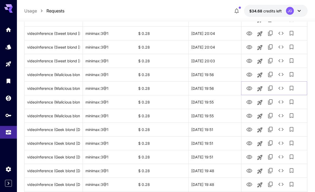
scroll to position [556, 0]
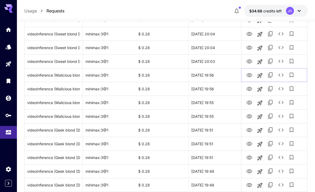
click at [247, 74] on icon "View Video" at bounding box center [249, 75] width 6 height 4
click at [249, 62] on icon "View Video" at bounding box center [249, 61] width 6 height 4
click at [251, 47] on icon "View Video" at bounding box center [249, 48] width 6 height 6
click at [248, 36] on icon "View Video" at bounding box center [249, 34] width 6 height 6
click at [279, 34] on icon "See details" at bounding box center [280, 33] width 5 height 3
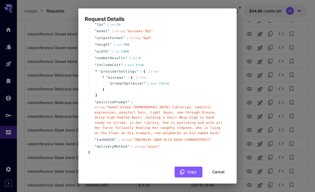
scroll to position [30, 0]
click at [222, 167] on button "Cancel" at bounding box center [218, 172] width 24 height 11
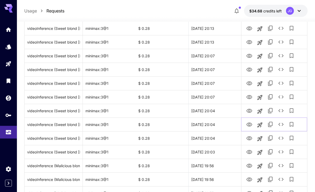
scroll to position [466, 0]
click at [251, 112] on icon "View Video" at bounding box center [249, 111] width 6 height 6
click at [250, 97] on icon "View Video" at bounding box center [249, 97] width 6 height 4
click at [250, 82] on icon "View Video" at bounding box center [249, 83] width 6 height 6
click at [249, 69] on icon "View Video" at bounding box center [249, 70] width 6 height 4
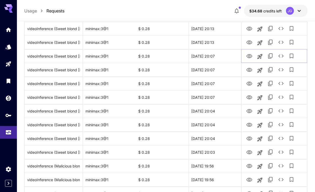
click at [251, 56] on icon "View Video" at bounding box center [249, 56] width 6 height 4
click at [251, 43] on icon "View Video" at bounding box center [249, 42] width 6 height 6
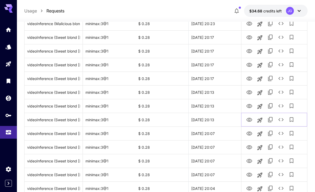
scroll to position [382, 0]
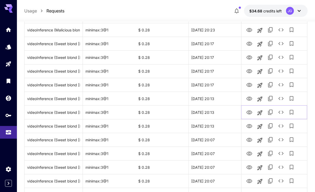
click at [249, 114] on icon "View Video" at bounding box center [249, 112] width 6 height 6
click at [250, 96] on icon "View Video" at bounding box center [249, 98] width 6 height 4
click at [282, 101] on icon "See details" at bounding box center [280, 98] width 6 height 6
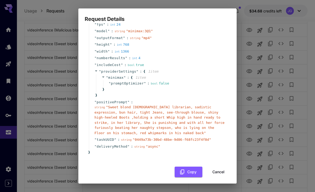
scroll to position [30, 0]
click at [221, 168] on button "Cancel" at bounding box center [218, 172] width 24 height 11
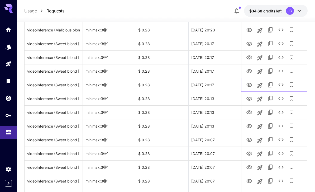
click at [250, 85] on icon "View Video" at bounding box center [249, 85] width 6 height 4
click at [248, 71] on icon "View Video" at bounding box center [249, 71] width 6 height 4
click at [246, 59] on icon "View Video" at bounding box center [249, 57] width 6 height 6
click at [246, 42] on icon "View Video" at bounding box center [249, 44] width 6 height 6
click at [248, 31] on icon "View Video" at bounding box center [249, 30] width 6 height 4
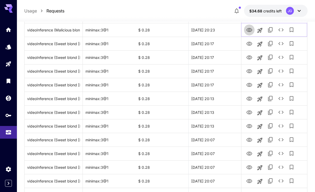
click at [248, 31] on icon "View Video" at bounding box center [249, 30] width 6 height 4
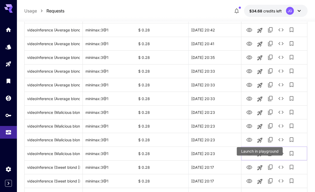
scroll to position [258, 0]
click at [249, 141] on icon "View Video" at bounding box center [249, 140] width 6 height 4
click at [251, 127] on icon "View Video" at bounding box center [249, 126] width 6 height 4
click at [250, 114] on icon "View Video" at bounding box center [249, 112] width 6 height 6
click at [251, 98] on icon "View Video" at bounding box center [249, 99] width 6 height 4
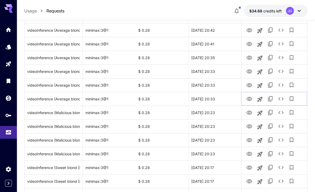
click at [250, 98] on icon "View Video" at bounding box center [249, 99] width 6 height 4
click at [249, 85] on icon "View Video" at bounding box center [249, 85] width 6 height 6
click at [249, 70] on icon "View Video" at bounding box center [249, 71] width 6 height 4
click at [248, 56] on icon "View Video" at bounding box center [249, 58] width 6 height 4
click at [250, 44] on icon "View Video" at bounding box center [249, 44] width 6 height 4
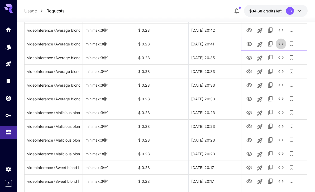
click at [280, 44] on icon "See details" at bounding box center [280, 44] width 6 height 6
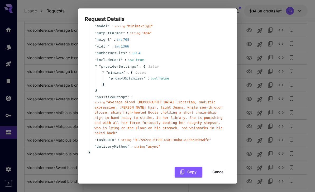
scroll to position [35, 0]
click at [220, 171] on button "Cancel" at bounding box center [218, 172] width 24 height 11
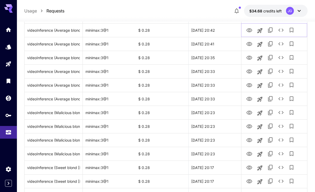
click at [250, 31] on icon "View Video" at bounding box center [249, 30] width 6 height 4
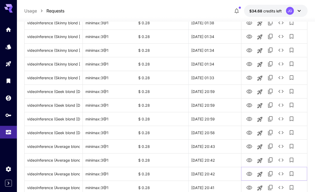
scroll to position [114, 0]
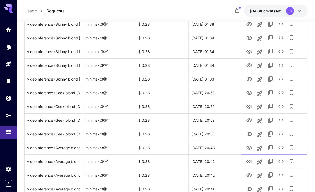
click at [247, 161] on icon "View Video" at bounding box center [249, 161] width 6 height 6
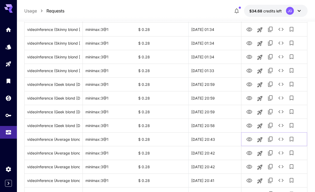
click at [247, 142] on icon "View Video" at bounding box center [249, 139] width 6 height 6
click at [247, 126] on icon "View Video" at bounding box center [249, 125] width 6 height 4
click at [249, 111] on icon "View Video" at bounding box center [249, 112] width 6 height 6
click at [249, 101] on icon "View Video" at bounding box center [249, 98] width 6 height 6
click at [250, 85] on icon "View Video" at bounding box center [249, 84] width 6 height 4
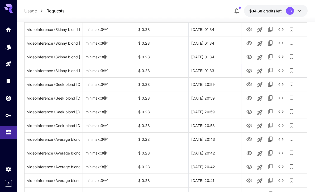
click at [249, 71] on icon "View Video" at bounding box center [249, 71] width 6 height 4
click at [250, 57] on icon "View Video" at bounding box center [249, 57] width 6 height 4
click at [251, 41] on icon "View Video" at bounding box center [249, 43] width 6 height 6
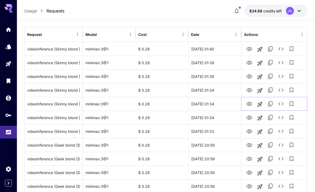
scroll to position [62, 0]
click at [250, 89] on icon "View Video" at bounding box center [249, 90] width 6 height 4
click at [252, 78] on icon "View Video" at bounding box center [249, 76] width 6 height 6
click at [282, 77] on icon "See details" at bounding box center [280, 75] width 5 height 3
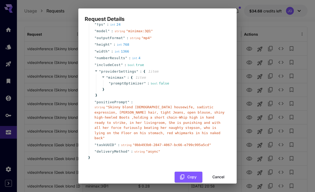
scroll to position [30, 0]
click at [220, 172] on button "Cancel" at bounding box center [218, 177] width 24 height 11
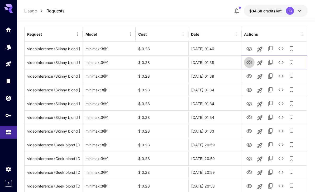
click at [247, 65] on icon "View Video" at bounding box center [249, 62] width 6 height 6
click at [250, 50] on icon "View Video" at bounding box center [249, 49] width 6 height 6
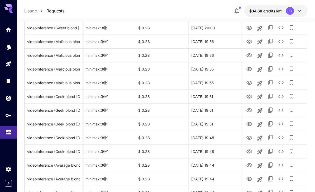
scroll to position [610, 0]
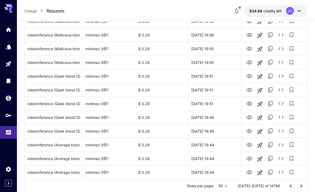
click at [300, 187] on icon "Go to next page" at bounding box center [301, 185] width 2 height 3
click at [303, 184] on icon "Go to next page" at bounding box center [301, 186] width 6 height 6
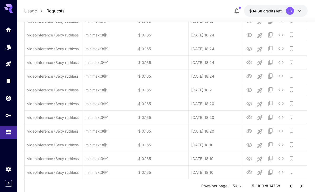
click at [303, 184] on icon "Go to next page" at bounding box center [301, 186] width 6 height 6
click at [305, 185] on button "Go to next page" at bounding box center [301, 186] width 11 height 11
click at [305, 184] on button "Go to next page" at bounding box center [301, 186] width 11 height 11
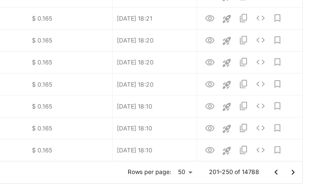
click at [298, 166] on icon "Go to next page" at bounding box center [301, 169] width 6 height 6
click at [296, 164] on button "Go to next page" at bounding box center [301, 169] width 11 height 11
click at [298, 166] on icon "Go to next page" at bounding box center [301, 169] width 6 height 6
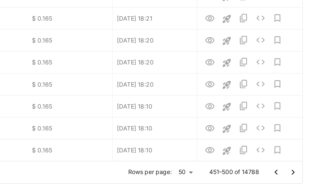
click at [298, 166] on icon "Go to next page" at bounding box center [301, 169] width 6 height 6
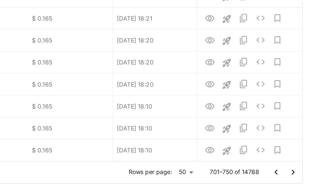
click at [298, 166] on icon "Go to next page" at bounding box center [301, 169] width 6 height 6
click at [300, 167] on icon "Go to next page" at bounding box center [301, 168] width 2 height 3
click at [298, 166] on icon "Go to next page" at bounding box center [301, 169] width 6 height 6
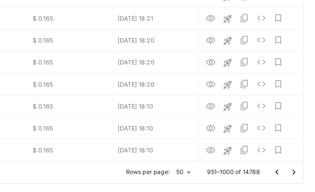
click at [298, 166] on icon "Go to next page" at bounding box center [301, 169] width 6 height 6
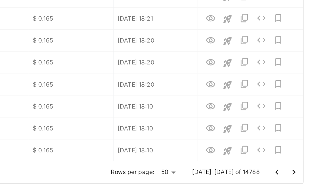
click at [298, 166] on icon "Go to next page" at bounding box center [301, 169] width 6 height 6
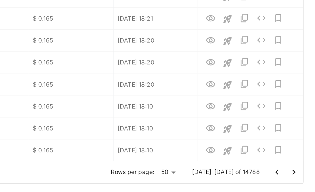
click at [298, 166] on icon "Go to next page" at bounding box center [301, 169] width 6 height 6
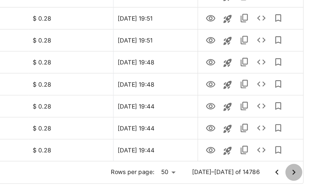
click at [298, 166] on icon "Go to next page" at bounding box center [301, 169] width 6 height 6
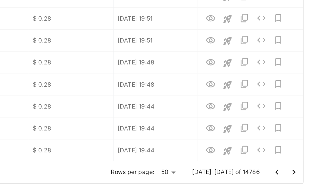
click at [287, 166] on icon "Go to previous page" at bounding box center [290, 169] width 6 height 6
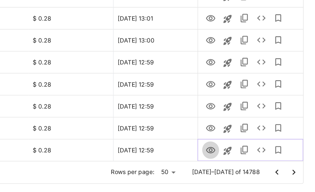
click at [246, 153] on icon "View Video" at bounding box center [249, 155] width 6 height 4
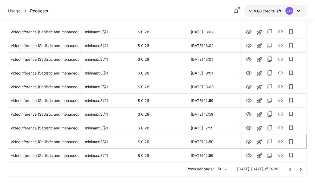
click at [250, 140] on icon "View Video" at bounding box center [248, 141] width 6 height 6
click at [281, 140] on icon "See details" at bounding box center [280, 141] width 6 height 6
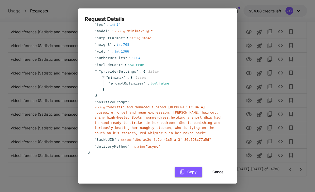
scroll to position [30, 0]
click at [222, 169] on button "Cancel" at bounding box center [218, 172] width 24 height 11
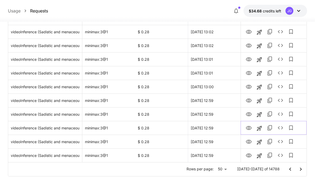
click at [249, 127] on icon "View Video" at bounding box center [249, 128] width 6 height 4
click at [250, 112] on icon "View Video" at bounding box center [249, 114] width 6 height 4
click at [251, 99] on icon "View Video" at bounding box center [249, 100] width 6 height 4
click at [246, 87] on icon "View Video" at bounding box center [248, 87] width 6 height 6
click at [278, 89] on icon "See details" at bounding box center [280, 86] width 6 height 6
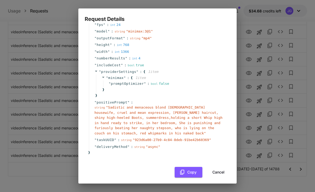
click at [219, 167] on button "Cancel" at bounding box center [218, 172] width 24 height 11
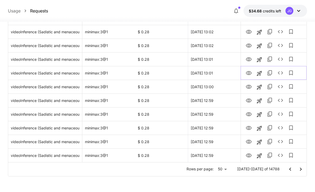
click at [249, 75] on icon "View Video" at bounding box center [249, 73] width 6 height 4
click at [250, 58] on icon "View Video" at bounding box center [248, 59] width 6 height 6
click at [301, 170] on icon "Go to next page" at bounding box center [300, 169] width 6 height 6
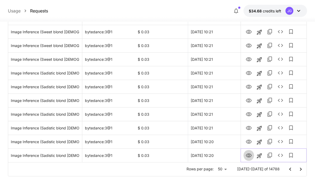
click at [249, 154] on icon "View Image" at bounding box center [249, 155] width 6 height 4
click at [300, 167] on icon "Go to next page" at bounding box center [300, 169] width 6 height 6
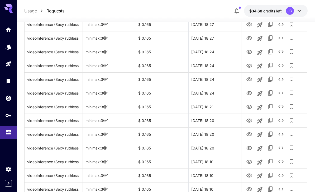
scroll to position [610, 0]
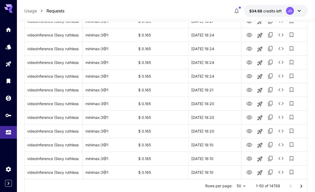
click at [300, 186] on icon "Go to next page" at bounding box center [301, 186] width 6 height 6
click at [300, 185] on icon "Go to next page" at bounding box center [301, 186] width 6 height 6
click at [302, 184] on icon "Go to next page" at bounding box center [301, 186] width 6 height 6
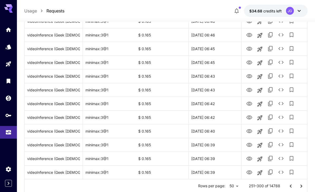
click at [188, 179] on div "Rows per page: 50 ** 251–300 of 14788" at bounding box center [166, 186] width 282 height 14
click at [298, 183] on icon "Go to next page" at bounding box center [301, 186] width 6 height 6
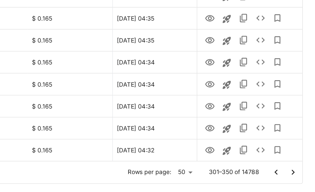
click at [298, 166] on icon "Go to next page" at bounding box center [301, 169] width 6 height 6
click at [300, 167] on icon "Go to next page" at bounding box center [301, 168] width 2 height 3
click at [298, 166] on icon "Go to next page" at bounding box center [301, 169] width 6 height 6
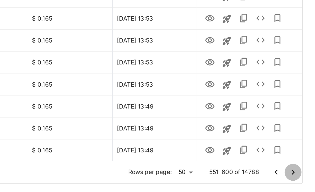
click at [298, 166] on icon "Go to next page" at bounding box center [301, 169] width 6 height 6
click at [296, 164] on button "Go to next page" at bounding box center [301, 169] width 11 height 11
click at [298, 166] on icon "Go to next page" at bounding box center [301, 169] width 6 height 6
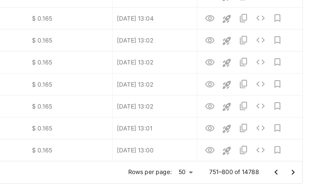
click at [298, 166] on icon "Go to next page" at bounding box center [301, 169] width 6 height 6
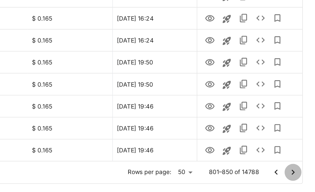
click at [298, 166] on icon "Go to next page" at bounding box center [301, 169] width 6 height 6
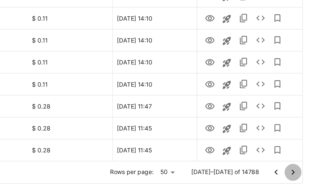
click at [298, 166] on icon "Go to next page" at bounding box center [301, 169] width 6 height 6
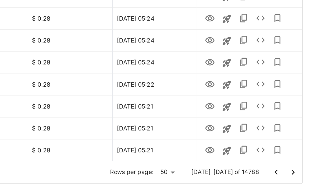
click at [298, 166] on icon "Go to next page" at bounding box center [301, 169] width 6 height 6
click at [296, 164] on button "Go to next page" at bounding box center [301, 169] width 11 height 11
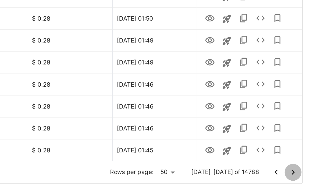
click at [298, 166] on icon "Go to next page" at bounding box center [301, 169] width 6 height 6
click at [296, 164] on button "Go to next page" at bounding box center [301, 169] width 11 height 11
click at [246, 153] on icon "View Image" at bounding box center [249, 155] width 6 height 4
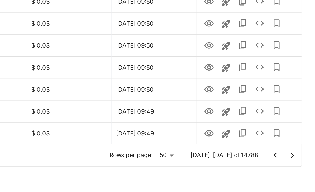
click at [297, 166] on icon "Go to next page" at bounding box center [300, 169] width 6 height 6
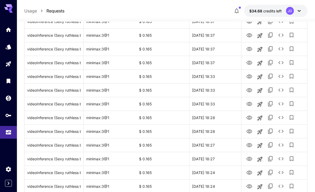
scroll to position [610, 0]
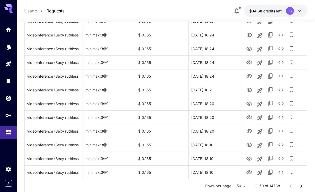
click at [300, 185] on icon "Go to next page" at bounding box center [301, 186] width 6 height 6
click at [302, 185] on icon "Go to next page" at bounding box center [301, 186] width 6 height 6
click at [301, 185] on icon "Go to next page" at bounding box center [301, 186] width 6 height 6
click at [301, 184] on icon "Go to next page" at bounding box center [301, 186] width 6 height 6
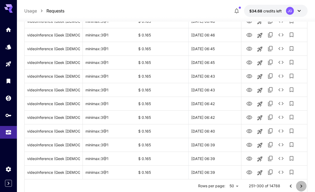
click at [298, 183] on icon "Go to next page" at bounding box center [301, 186] width 6 height 6
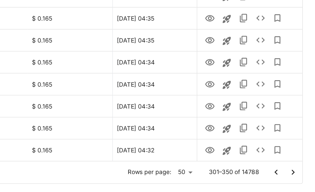
click at [298, 166] on icon "Go to next page" at bounding box center [301, 169] width 6 height 6
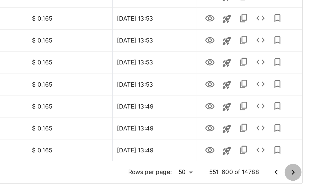
click at [298, 166] on icon "Go to next page" at bounding box center [301, 169] width 6 height 6
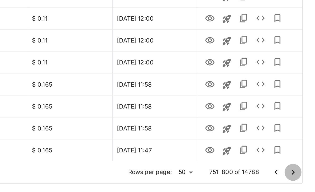
click at [298, 166] on icon "Go to next page" at bounding box center [301, 169] width 6 height 6
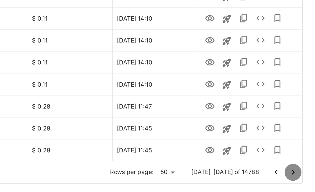
click at [298, 166] on icon "Go to next page" at bounding box center [301, 169] width 6 height 6
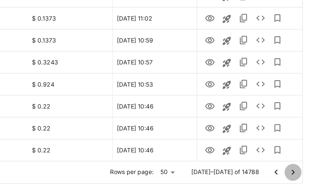
click at [298, 166] on icon "Go to next page" at bounding box center [301, 169] width 6 height 6
click at [296, 164] on button "Go to next page" at bounding box center [301, 169] width 11 height 11
click at [298, 166] on icon "Go to next page" at bounding box center [301, 169] width 6 height 6
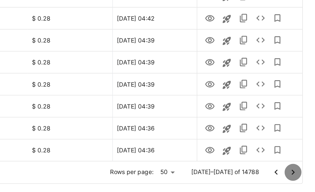
click at [298, 166] on icon "Go to next page" at bounding box center [301, 169] width 6 height 6
click at [296, 164] on button "Go to next page" at bounding box center [301, 169] width 11 height 11
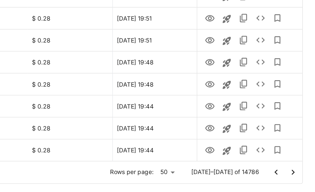
click at [298, 166] on icon "Go to next page" at bounding box center [301, 169] width 6 height 6
click at [296, 164] on button "Go to next page" at bounding box center [301, 169] width 11 height 11
click at [298, 166] on icon "Go to next page" at bounding box center [301, 169] width 6 height 6
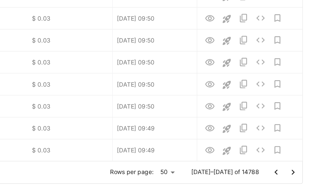
click at [298, 166] on icon "Go to next page" at bounding box center [301, 169] width 6 height 6
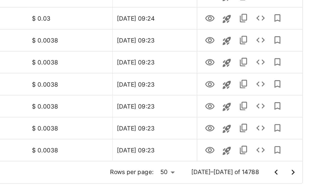
click at [289, 167] on icon "Go to previous page" at bounding box center [290, 168] width 2 height 3
click at [287, 166] on icon "Go to previous page" at bounding box center [290, 169] width 6 height 6
click at [246, 152] on icon "View Image" at bounding box center [249, 155] width 6 height 6
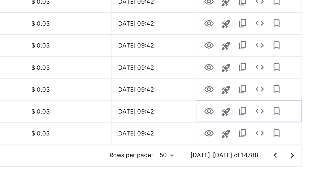
click at [245, 138] on icon "View Image" at bounding box center [248, 141] width 6 height 6
click at [300, 167] on icon "Go to next page" at bounding box center [301, 168] width 2 height 3
click at [246, 153] on icon "View Image" at bounding box center [249, 155] width 6 height 4
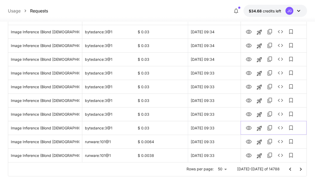
click at [248, 124] on link "View Image" at bounding box center [248, 127] width 6 height 7
click at [300, 170] on icon "Go to next page" at bounding box center [301, 168] width 2 height 3
click at [299, 168] on icon "Go to next page" at bounding box center [300, 169] width 6 height 6
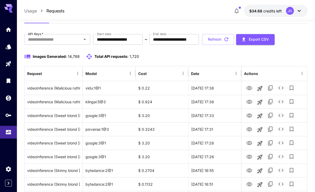
scroll to position [0, 0]
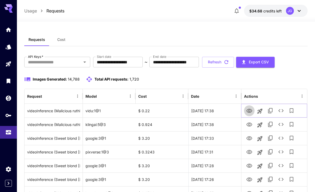
click at [247, 111] on icon "View Video" at bounding box center [249, 111] width 6 height 6
click at [248, 125] on icon "View Video" at bounding box center [249, 124] width 6 height 4
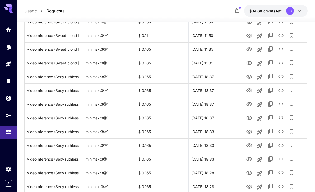
scroll to position [610, 0]
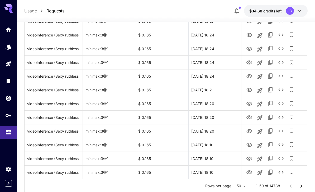
click at [300, 188] on icon "Go to next page" at bounding box center [301, 186] width 6 height 6
click at [300, 186] on icon "Go to next page" at bounding box center [301, 186] width 6 height 6
click at [300, 184] on icon "Go to next page" at bounding box center [301, 186] width 6 height 6
click at [298, 185] on icon "Go to next page" at bounding box center [301, 186] width 6 height 6
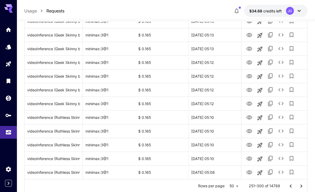
click at [298, 183] on icon "Go to next page" at bounding box center [301, 186] width 6 height 6
click at [301, 184] on icon "Go to next page" at bounding box center [301, 186] width 6 height 6
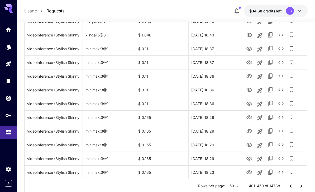
click at [298, 187] on icon "Go to next page" at bounding box center [301, 186] width 6 height 6
click at [302, 182] on button "Go to next page" at bounding box center [301, 186] width 11 height 11
click at [301, 185] on icon "Go to next page" at bounding box center [301, 186] width 6 height 6
click at [299, 185] on icon "Go to next page" at bounding box center [301, 186] width 6 height 6
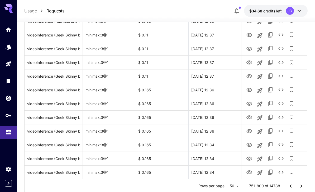
click at [299, 184] on icon "Go to next page" at bounding box center [301, 186] width 6 height 6
click at [299, 186] on icon "Go to next page" at bounding box center [301, 186] width 6 height 6
click at [299, 185] on icon "Go to next page" at bounding box center [301, 186] width 6 height 6
click at [298, 183] on icon "Go to next page" at bounding box center [301, 186] width 6 height 6
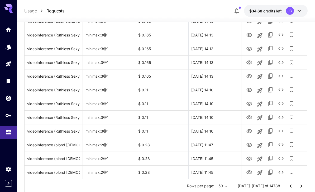
scroll to position [627, 0]
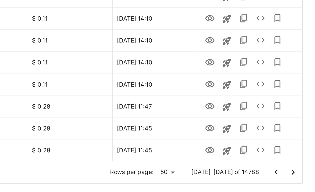
click at [300, 167] on icon "Go to next page" at bounding box center [301, 168] width 2 height 3
click at [298, 166] on icon "Go to next page" at bounding box center [301, 169] width 6 height 6
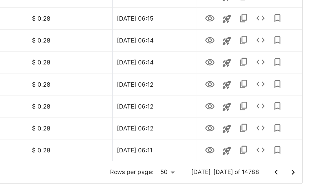
click at [298, 166] on icon "Go to next page" at bounding box center [301, 169] width 6 height 6
click at [296, 164] on button "Go to next page" at bounding box center [301, 169] width 11 height 11
click at [298, 166] on icon "Go to next page" at bounding box center [301, 169] width 6 height 6
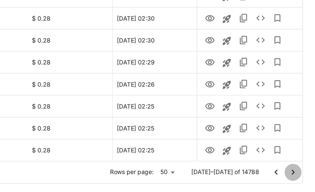
click at [298, 166] on icon "Go to next page" at bounding box center [301, 169] width 6 height 6
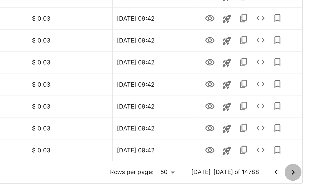
click at [298, 166] on icon "Go to next page" at bounding box center [301, 169] width 6 height 6
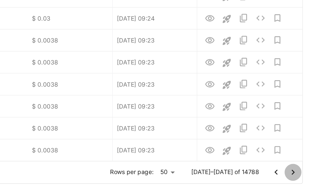
click at [298, 166] on icon "Go to next page" at bounding box center [301, 169] width 6 height 6
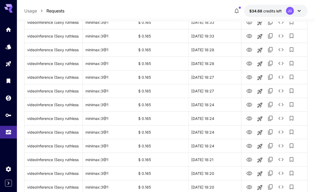
scroll to position [610, 0]
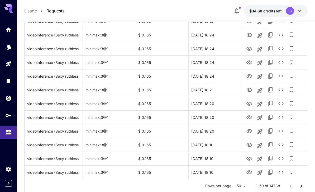
click at [301, 185] on icon "Go to next page" at bounding box center [301, 186] width 6 height 6
click at [301, 184] on icon "Go to next page" at bounding box center [301, 186] width 6 height 6
click at [301, 182] on button "Go to next page" at bounding box center [301, 186] width 11 height 11
click at [300, 183] on icon "Go to next page" at bounding box center [301, 186] width 6 height 6
click at [298, 183] on icon "Go to next page" at bounding box center [301, 186] width 6 height 6
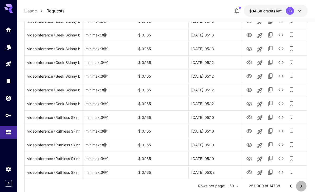
click at [298, 183] on icon "Go to next page" at bounding box center [301, 186] width 6 height 6
click at [302, 184] on icon "Go to next page" at bounding box center [301, 186] width 6 height 6
click at [301, 184] on icon "Go to next page" at bounding box center [301, 186] width 6 height 6
click at [302, 186] on icon "Go to next page" at bounding box center [301, 186] width 6 height 6
click at [300, 184] on icon "Go to next page" at bounding box center [301, 186] width 6 height 6
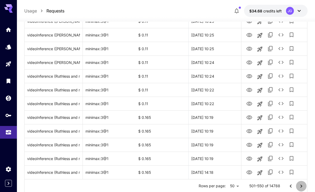
click at [301, 183] on icon "Go to next page" at bounding box center [301, 186] width 6 height 6
click at [300, 183] on icon "Go to next page" at bounding box center [301, 186] width 6 height 6
click at [300, 185] on icon "Go to next page" at bounding box center [301, 186] width 6 height 6
click at [299, 183] on icon "Go to next page" at bounding box center [301, 186] width 6 height 6
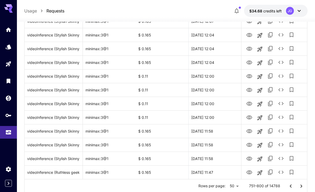
click at [299, 185] on icon "Go to next page" at bounding box center [301, 186] width 6 height 6
click at [296, 186] on button "Go to next page" at bounding box center [301, 186] width 11 height 11
click at [300, 184] on icon "Go to next page" at bounding box center [301, 186] width 6 height 6
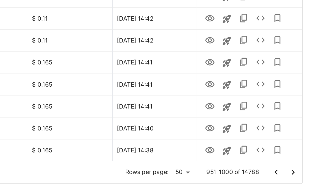
click at [298, 166] on icon "Go to next page" at bounding box center [301, 169] width 6 height 6
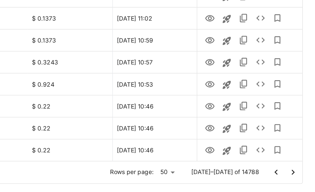
click at [298, 166] on icon "Go to next page" at bounding box center [301, 169] width 6 height 6
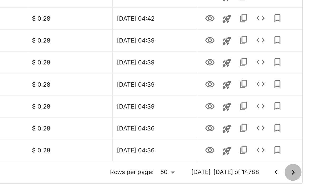
click at [298, 166] on icon "Go to next page" at bounding box center [301, 169] width 6 height 6
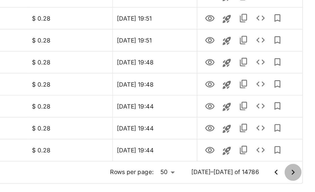
click at [298, 166] on icon "Go to next page" at bounding box center [301, 169] width 6 height 6
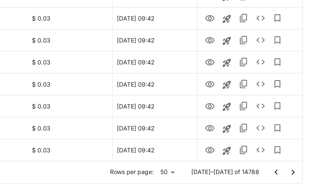
click at [298, 166] on icon "Go to next page" at bounding box center [301, 169] width 6 height 6
click at [246, 152] on icon "View Video" at bounding box center [249, 155] width 6 height 6
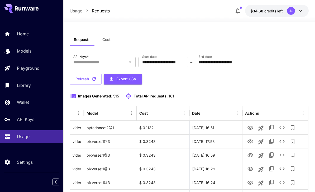
click at [27, 67] on p "Playground" at bounding box center [28, 68] width 23 height 6
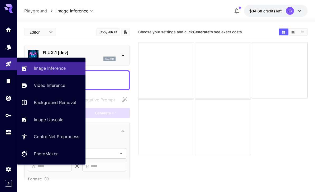
click at [46, 85] on p "Video Inference" at bounding box center [49, 85] width 31 height 6
type input "**********"
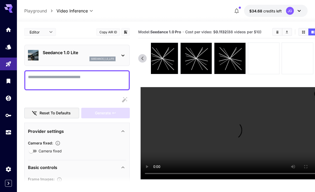
click at [257, 61] on icon at bounding box center [263, 58] width 12 height 12
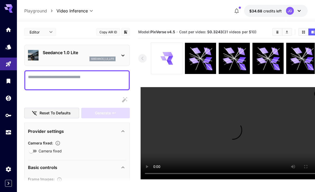
click at [165, 55] on icon at bounding box center [165, 54] width 7 height 6
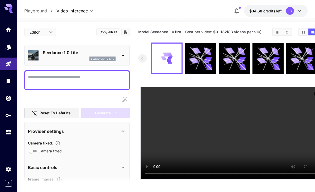
click at [234, 139] on video at bounding box center [232, 133] width 184 height 92
click at [7, 134] on icon "Usage" at bounding box center [8, 132] width 6 height 6
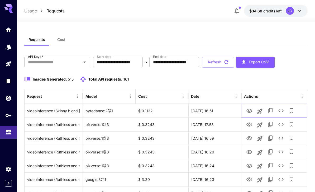
click at [259, 111] on icon "Launch in playground" at bounding box center [259, 110] width 5 height 5
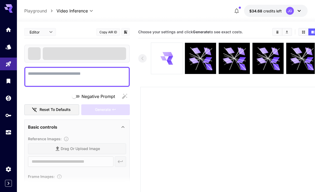
type textarea "**********"
type input "*"
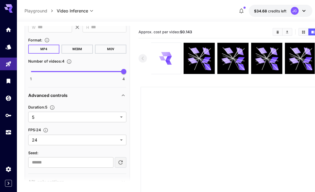
scroll to position [246, 0]
click at [120, 118] on body "**********" at bounding box center [157, 143] width 315 height 287
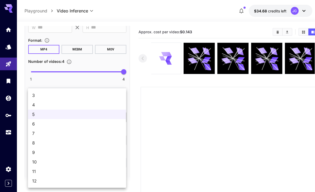
click at [94, 182] on span "12" at bounding box center [77, 180] width 90 height 6
type input "**"
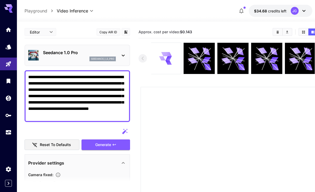
scroll to position [0, 0]
click at [111, 146] on div "Generate" at bounding box center [105, 144] width 48 height 11
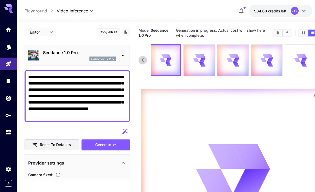
click at [305, 61] on icon at bounding box center [300, 60] width 12 height 12
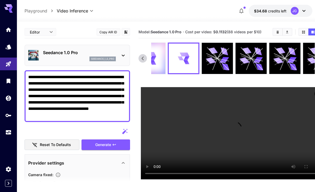
click at [280, 62] on icon at bounding box center [278, 61] width 10 height 8
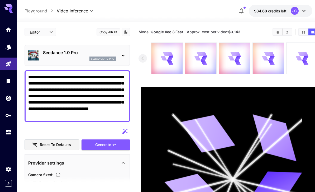
click at [9, 130] on icon "Usage" at bounding box center [8, 132] width 6 height 6
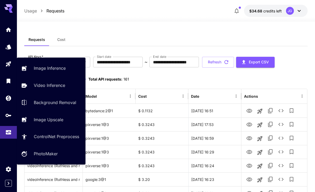
click at [42, 84] on p "Video Inference" at bounding box center [49, 85] width 31 height 6
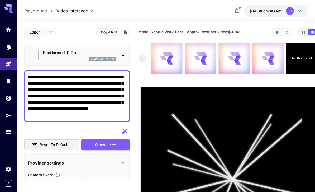
type input "*"
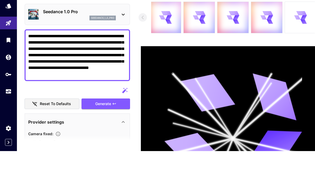
scroll to position [41, 0]
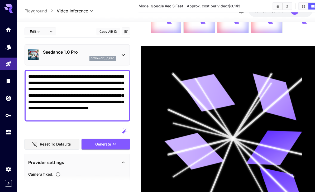
click at [7, 132] on icon "Usage" at bounding box center [8, 133] width 5 height 3
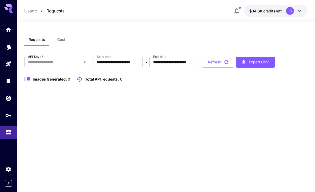
scroll to position [17, 0]
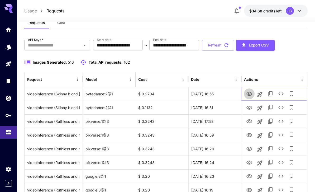
click at [248, 93] on icon "View Video" at bounding box center [249, 94] width 6 height 6
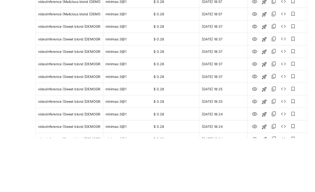
scroll to position [626, 0]
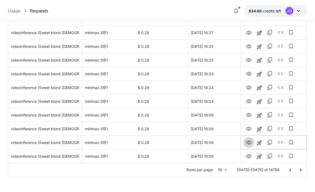
click at [248, 142] on icon "View Video" at bounding box center [248, 142] width 6 height 6
click at [249, 129] on icon "View Video" at bounding box center [249, 128] width 6 height 4
click at [250, 115] on icon "View Video" at bounding box center [248, 115] width 6 height 6
click at [251, 100] on icon "View Video" at bounding box center [249, 101] width 6 height 4
click at [249, 87] on icon "View Video" at bounding box center [248, 87] width 6 height 6
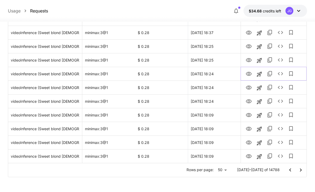
click at [249, 73] on icon "View Video" at bounding box center [249, 74] width 6 height 4
click at [248, 61] on icon "View Video" at bounding box center [249, 60] width 6 height 4
click at [249, 47] on icon "View Video" at bounding box center [249, 46] width 6 height 4
click at [251, 34] on icon "View Video" at bounding box center [248, 33] width 6 height 6
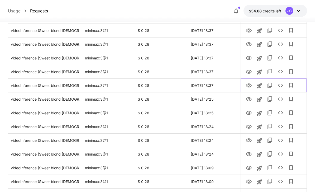
scroll to position [567, 0]
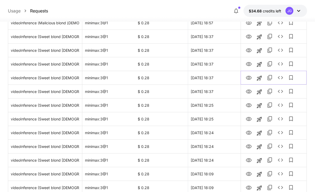
click at [249, 78] on icon "View Video" at bounding box center [248, 78] width 6 height 6
click at [250, 64] on icon "View Video" at bounding box center [248, 64] width 6 height 6
click at [245, 50] on icon "View Video" at bounding box center [248, 50] width 6 height 6
click at [249, 36] on icon "View Video" at bounding box center [249, 37] width 6 height 4
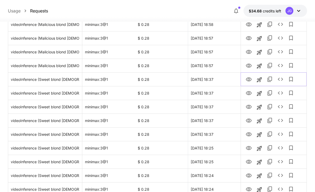
scroll to position [525, 0]
click at [248, 64] on icon "View Video" at bounding box center [249, 66] width 6 height 4
click at [247, 53] on icon "View Video" at bounding box center [249, 52] width 6 height 4
click at [247, 37] on icon "View Video" at bounding box center [248, 38] width 6 height 6
click at [248, 22] on icon "View Video" at bounding box center [248, 24] width 6 height 6
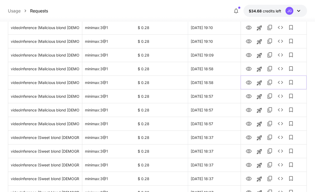
scroll to position [465, 0]
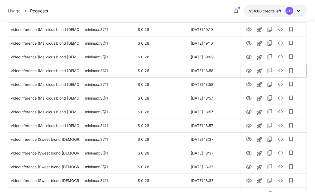
click at [247, 69] on icon "View Video" at bounding box center [248, 70] width 6 height 6
click at [247, 59] on icon "View Video" at bounding box center [248, 57] width 6 height 6
click at [248, 43] on icon "View Video" at bounding box center [248, 43] width 6 height 6
click at [249, 29] on icon "View Video" at bounding box center [248, 29] width 6 height 6
click at [279, 29] on icon "See details" at bounding box center [280, 29] width 6 height 6
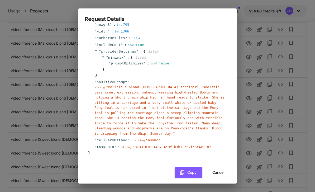
scroll to position [50, 0]
click at [221, 167] on button "Cancel" at bounding box center [218, 172] width 24 height 11
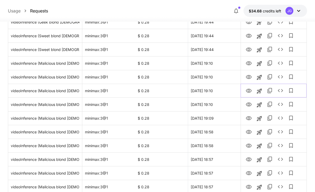
scroll to position [404, 0]
click at [248, 76] on icon "View Video" at bounding box center [248, 77] width 6 height 6
click at [249, 65] on icon "View Video" at bounding box center [248, 63] width 6 height 6
click at [248, 51] on icon "View Video" at bounding box center [249, 49] width 6 height 4
click at [280, 51] on icon "See details" at bounding box center [280, 49] width 6 height 6
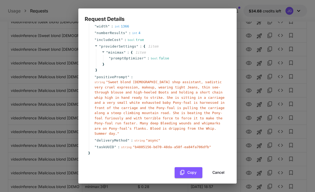
scroll to position [55, 0]
click at [221, 167] on button "Cancel" at bounding box center [218, 172] width 24 height 11
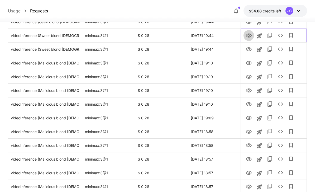
click at [248, 35] on icon "View Video" at bounding box center [249, 35] width 6 height 4
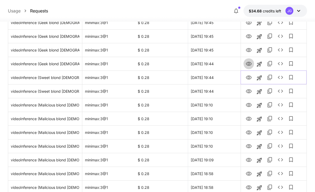
scroll to position [362, 0]
click at [248, 64] on icon "View Video" at bounding box center [248, 64] width 6 height 6
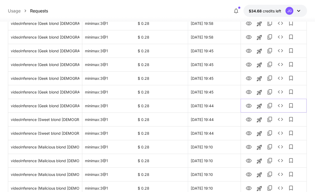
scroll to position [315, 0]
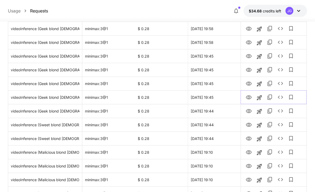
click at [248, 97] on icon "View Video" at bounding box center [249, 97] width 6 height 4
click at [247, 81] on icon "View Video" at bounding box center [248, 83] width 6 height 6
click at [248, 70] on icon "View Video" at bounding box center [248, 70] width 6 height 6
click at [248, 56] on icon "View Video" at bounding box center [248, 56] width 6 height 6
click at [249, 41] on icon "View Video" at bounding box center [249, 42] width 6 height 4
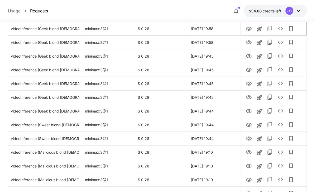
click at [249, 29] on icon "View Video" at bounding box center [249, 29] width 6 height 4
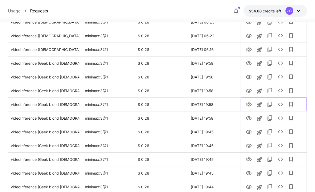
scroll to position [237, 0]
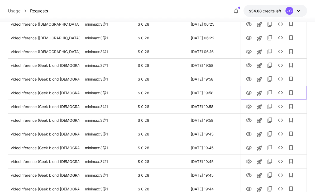
click at [248, 93] on icon "View Video" at bounding box center [249, 93] width 6 height 4
click at [247, 79] on icon "View Video" at bounding box center [248, 79] width 6 height 6
click at [247, 67] on icon "View Video" at bounding box center [248, 65] width 6 height 6
click at [248, 51] on icon "View Video" at bounding box center [249, 52] width 6 height 4
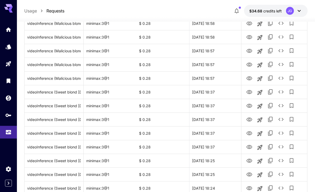
scroll to position [610, 0]
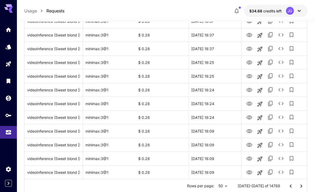
click at [300, 186] on icon "Go to next page" at bounding box center [301, 186] width 6 height 6
click at [251, 170] on icon "View Video" at bounding box center [249, 172] width 6 height 4
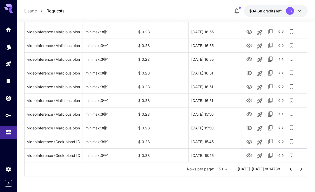
click at [250, 140] on icon "View Video" at bounding box center [249, 141] width 6 height 4
click at [247, 129] on icon "View Video" at bounding box center [249, 128] width 6 height 4
click at [249, 113] on icon "View Video" at bounding box center [249, 114] width 6 height 6
click at [248, 100] on icon "View Video" at bounding box center [249, 100] width 6 height 4
click at [247, 86] on icon "View Video" at bounding box center [249, 87] width 6 height 6
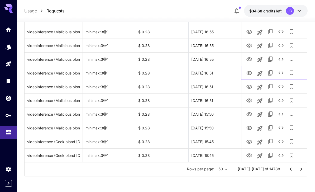
click at [246, 71] on icon "View Video" at bounding box center [249, 73] width 6 height 6
click at [249, 59] on icon "View Video" at bounding box center [249, 59] width 6 height 6
click at [280, 61] on icon "See details" at bounding box center [280, 59] width 6 height 6
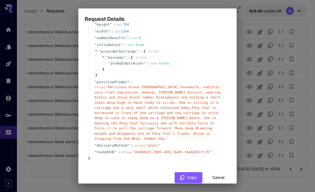
scroll to position [50, 0]
click at [218, 172] on button "Cancel" at bounding box center [218, 177] width 24 height 11
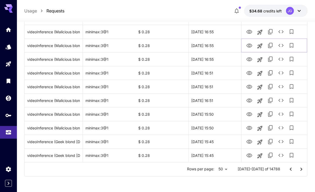
click at [250, 46] on icon "View Video" at bounding box center [249, 45] width 6 height 4
click at [249, 31] on icon "View Video" at bounding box center [249, 32] width 6 height 6
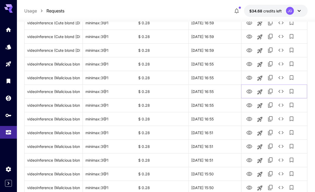
scroll to position [568, 0]
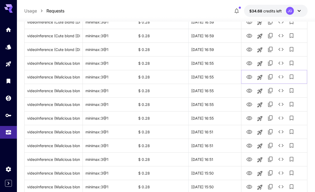
click at [249, 77] on icon "View Video" at bounding box center [249, 77] width 6 height 4
click at [249, 65] on icon "View Video" at bounding box center [249, 63] width 6 height 4
click at [282, 62] on icon "See details" at bounding box center [280, 62] width 5 height 3
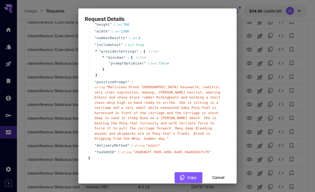
scroll to position [50, 0]
click at [220, 172] on button "Cancel" at bounding box center [218, 177] width 24 height 11
